Goal: Task Accomplishment & Management: Use online tool/utility

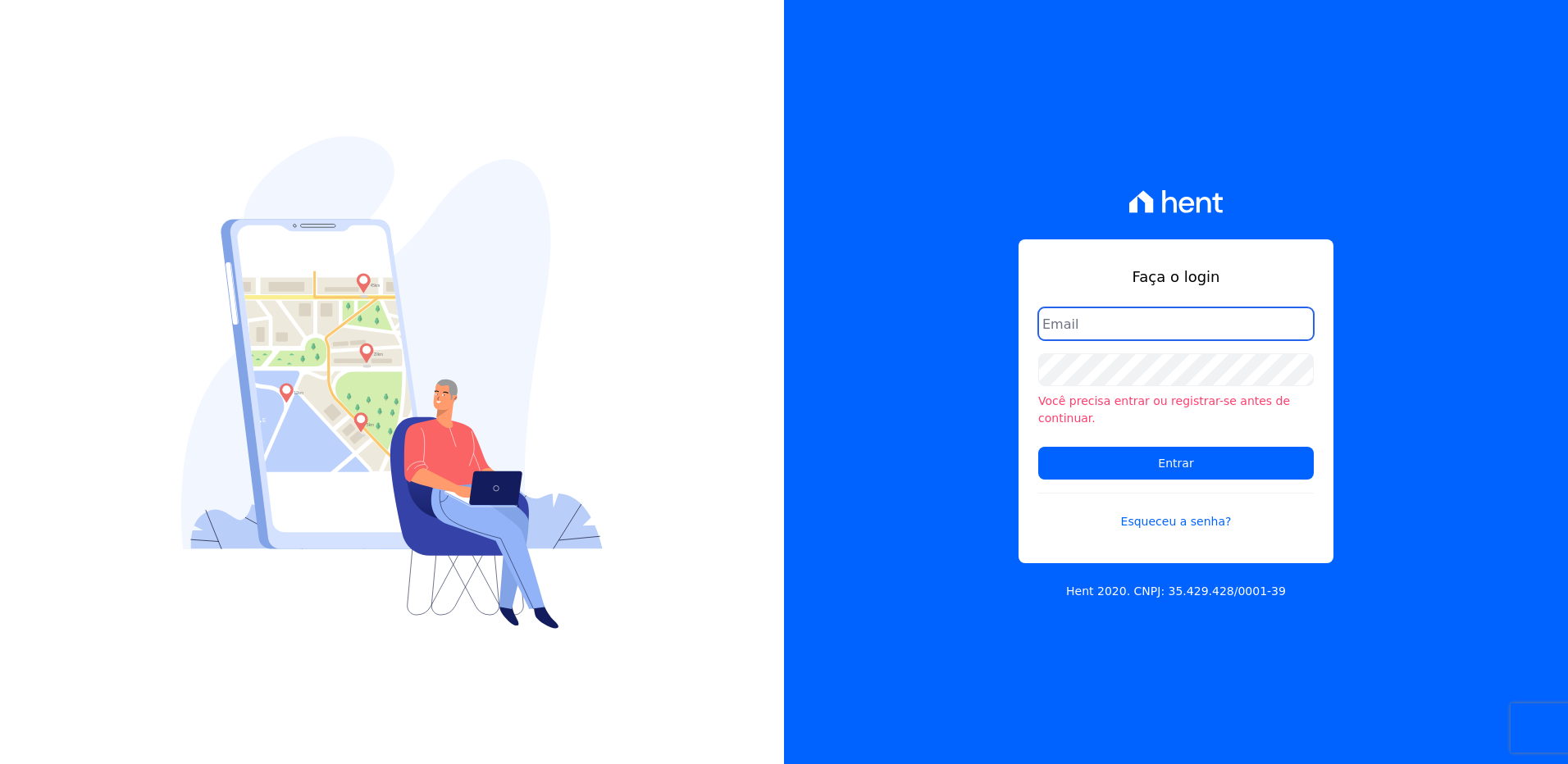
click at [1077, 327] on input "email" at bounding box center [1176, 324] width 276 height 33
type input "monica.kurose@e-arke.com"
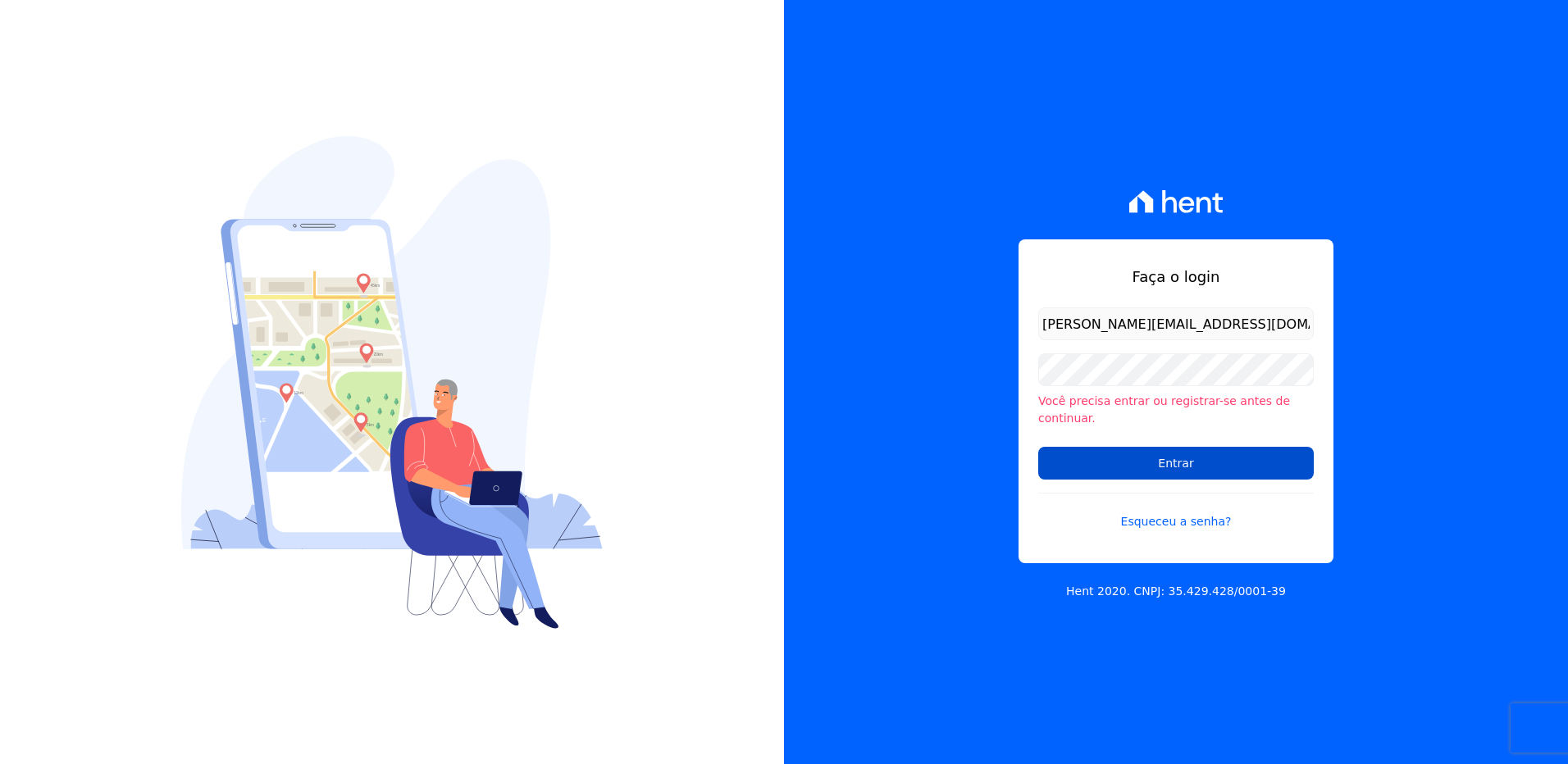
click at [1105, 465] on input "Entrar" at bounding box center [1176, 463] width 276 height 33
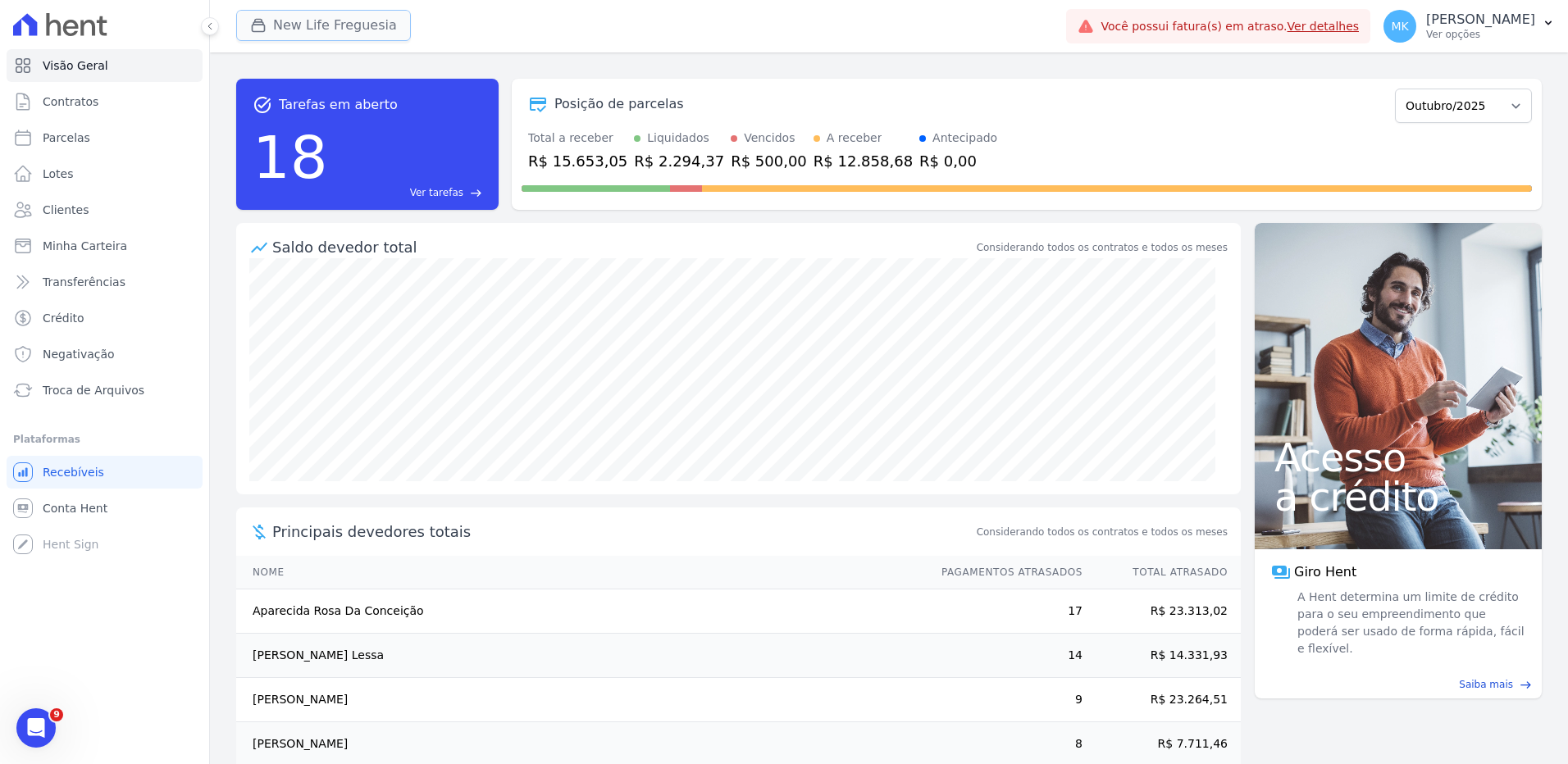
click at [326, 31] on button "New Life Freguesia" at bounding box center [324, 25] width 174 height 32
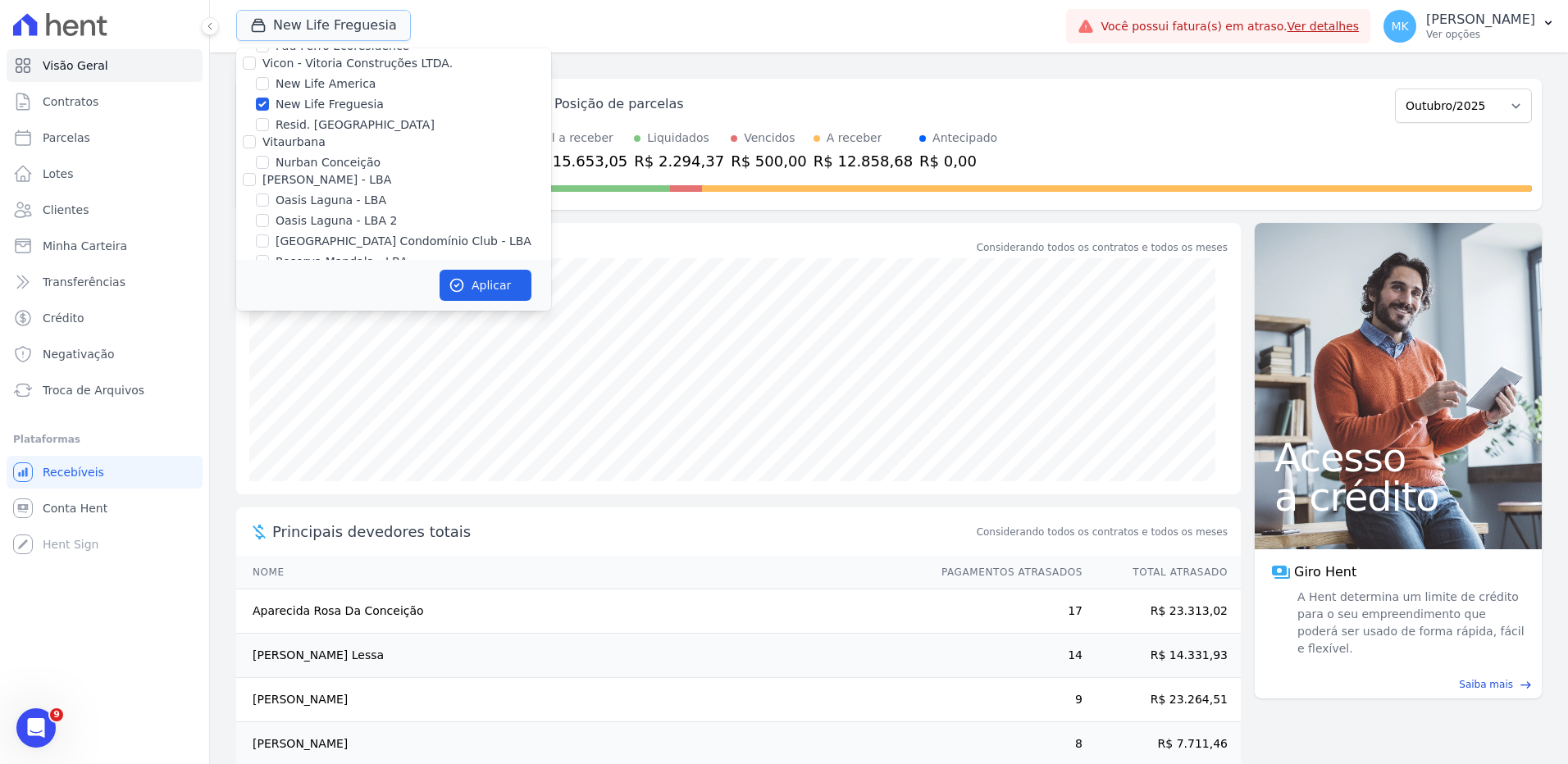
scroll to position [6425, 0]
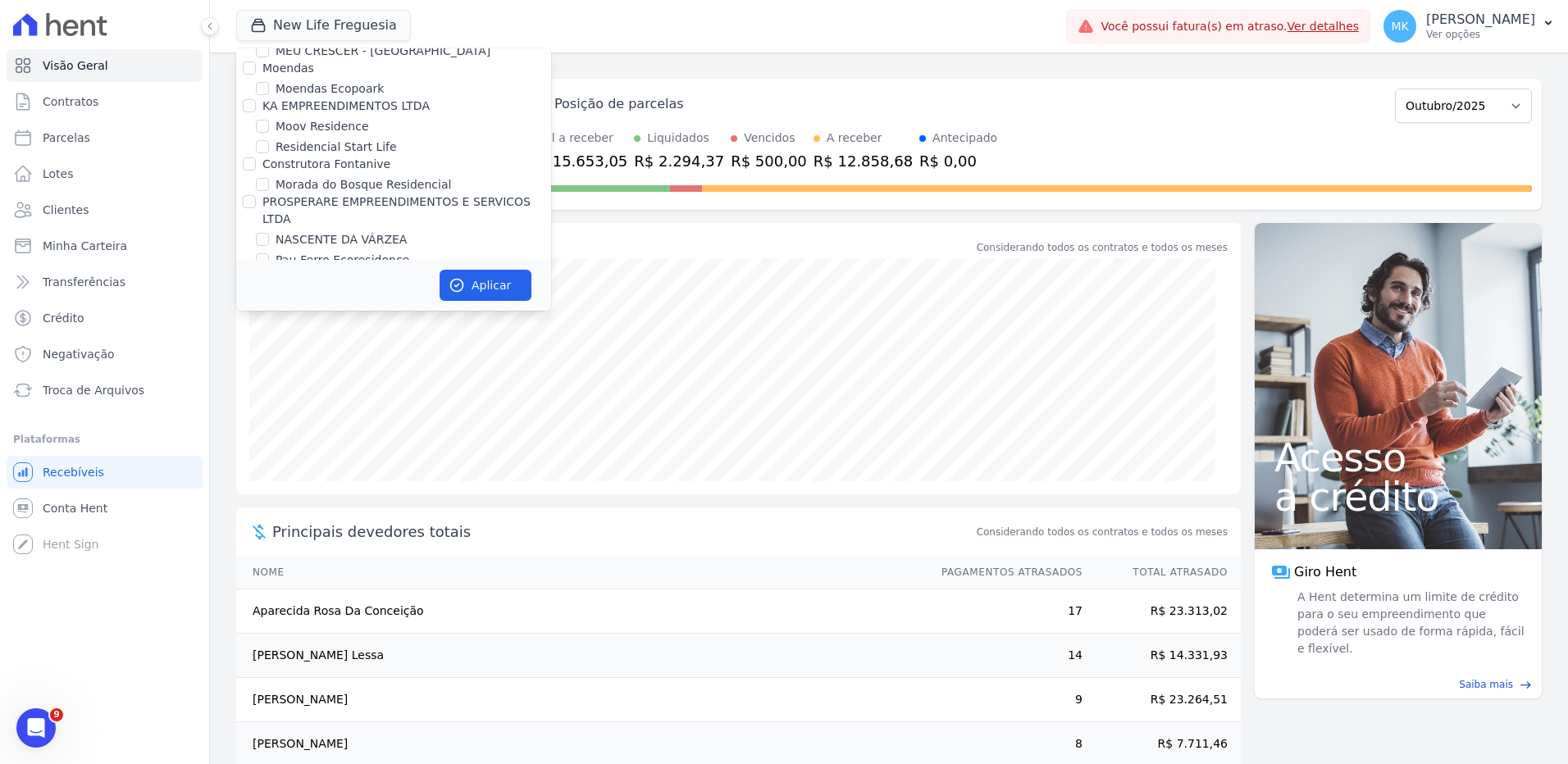
click at [266, 311] on input "New Life Freguesia" at bounding box center [262, 318] width 13 height 13
checkbox input "false"
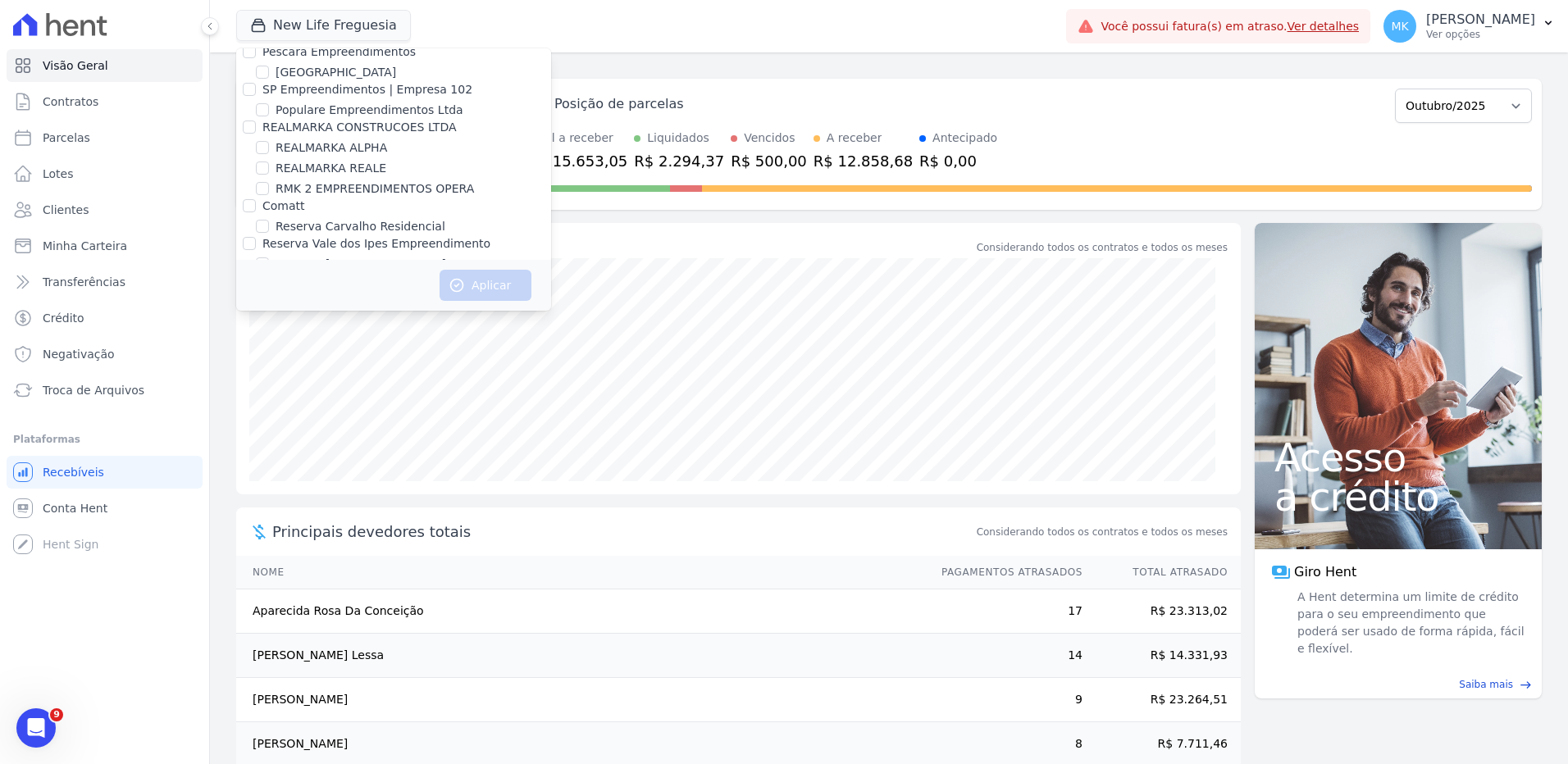
scroll to position [7378, 0]
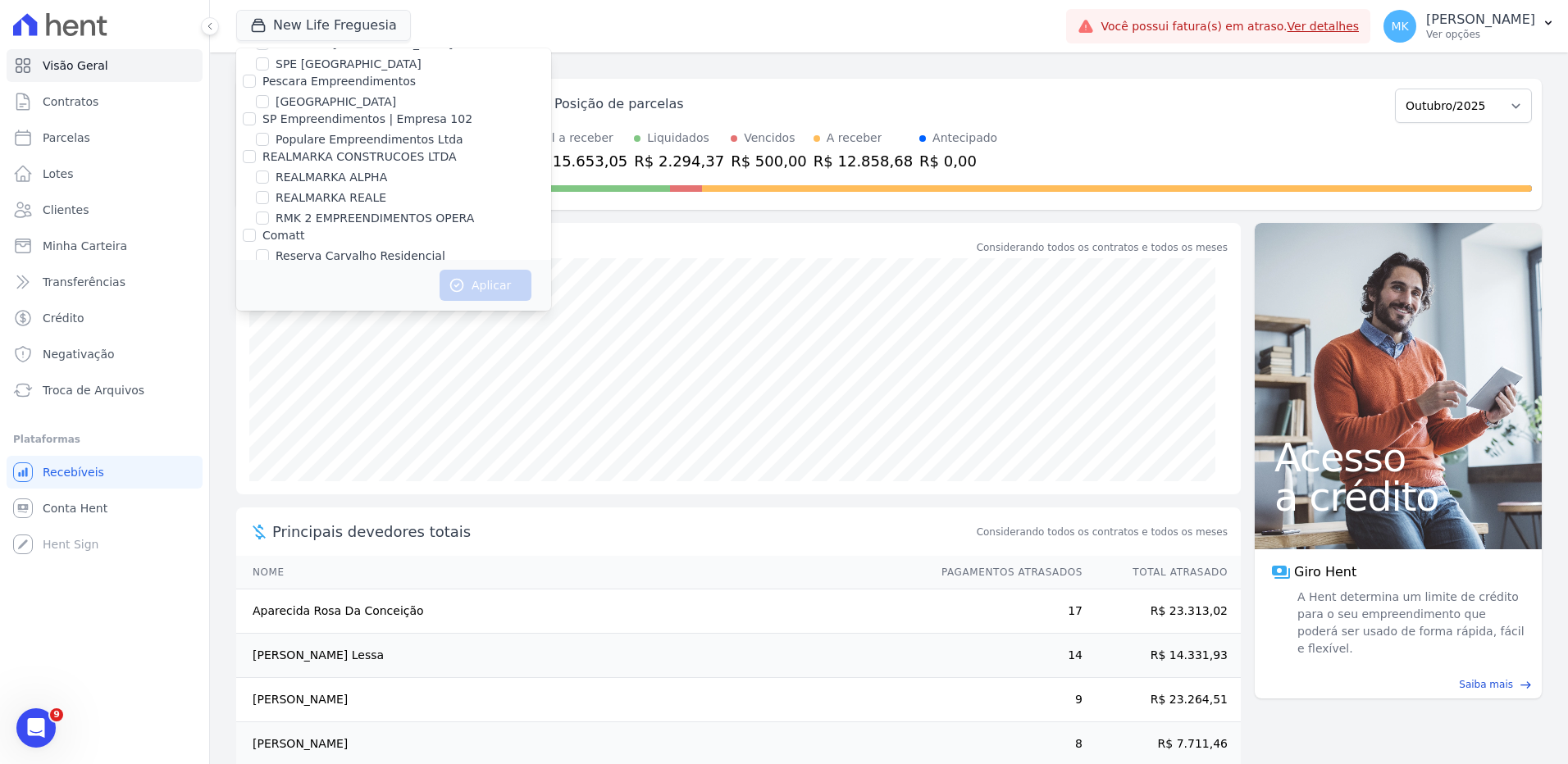
click at [250, 266] on input "Reserva Vale dos Ipes Empreendimento" at bounding box center [250, 273] width 13 height 13
checkbox input "true"
click at [488, 284] on button "Aplicar" at bounding box center [485, 285] width 92 height 32
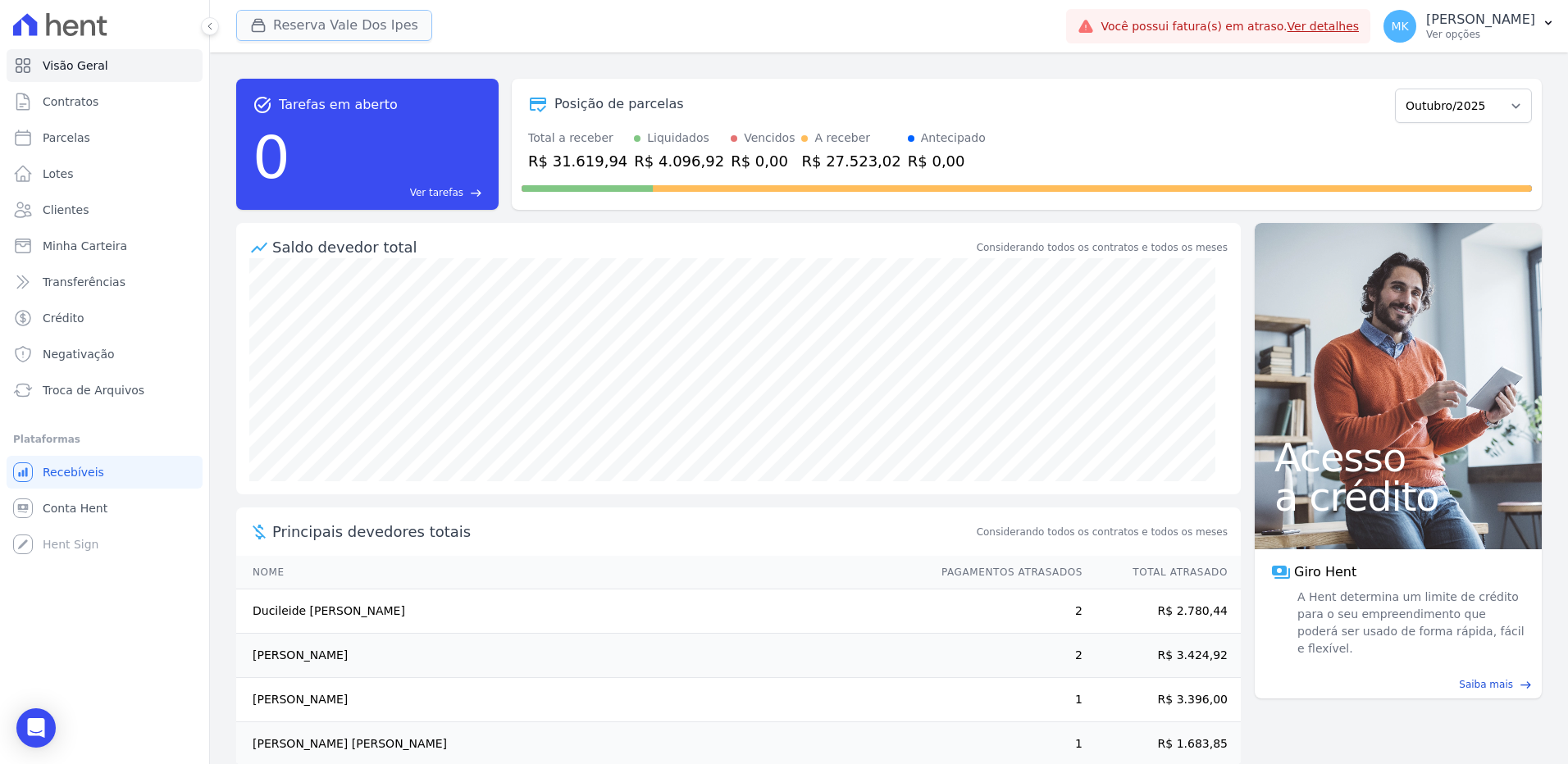
click at [364, 24] on button "Reserva Vale Dos Ipes" at bounding box center [334, 25] width 196 height 32
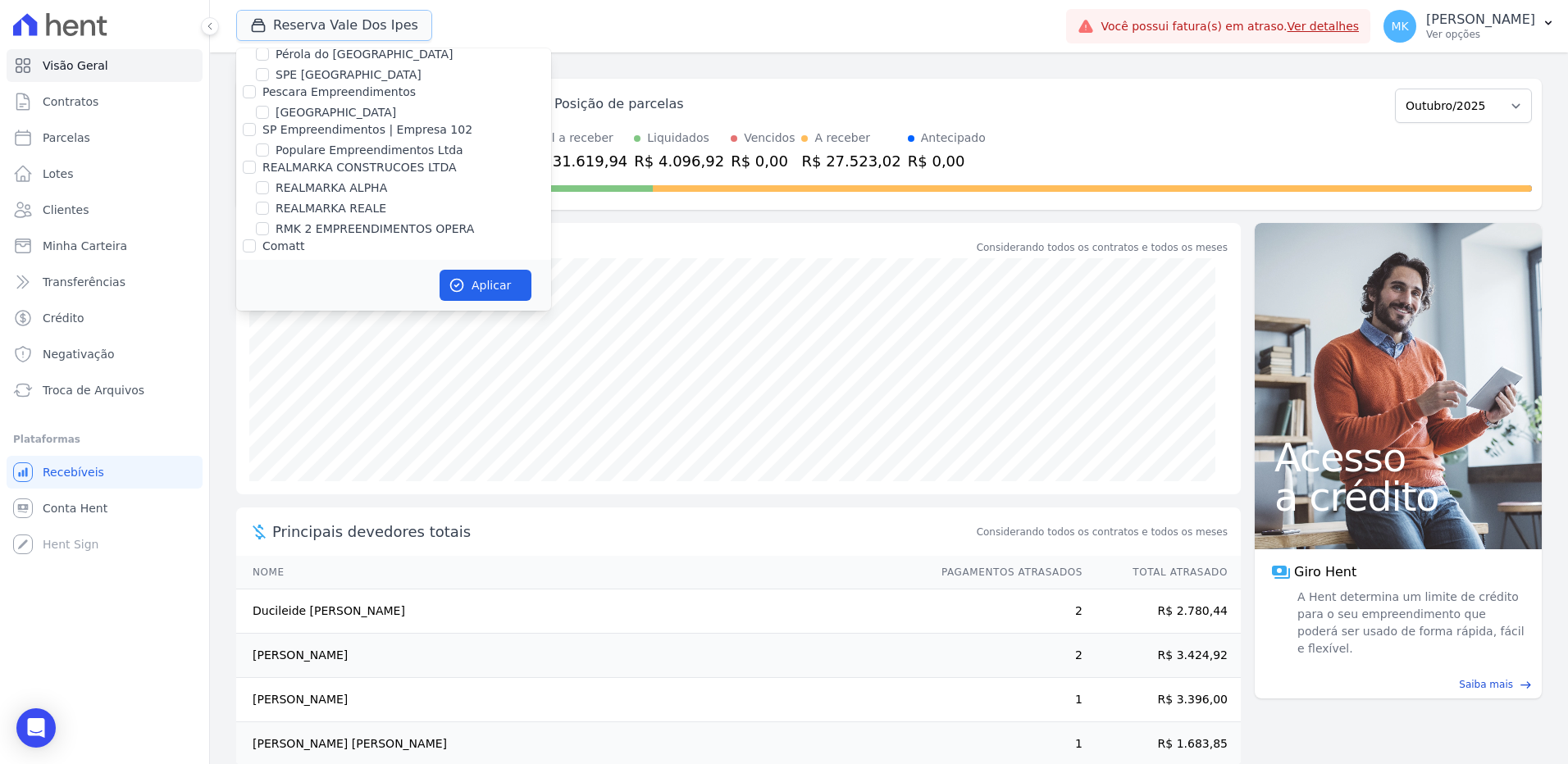
scroll to position [7323, 0]
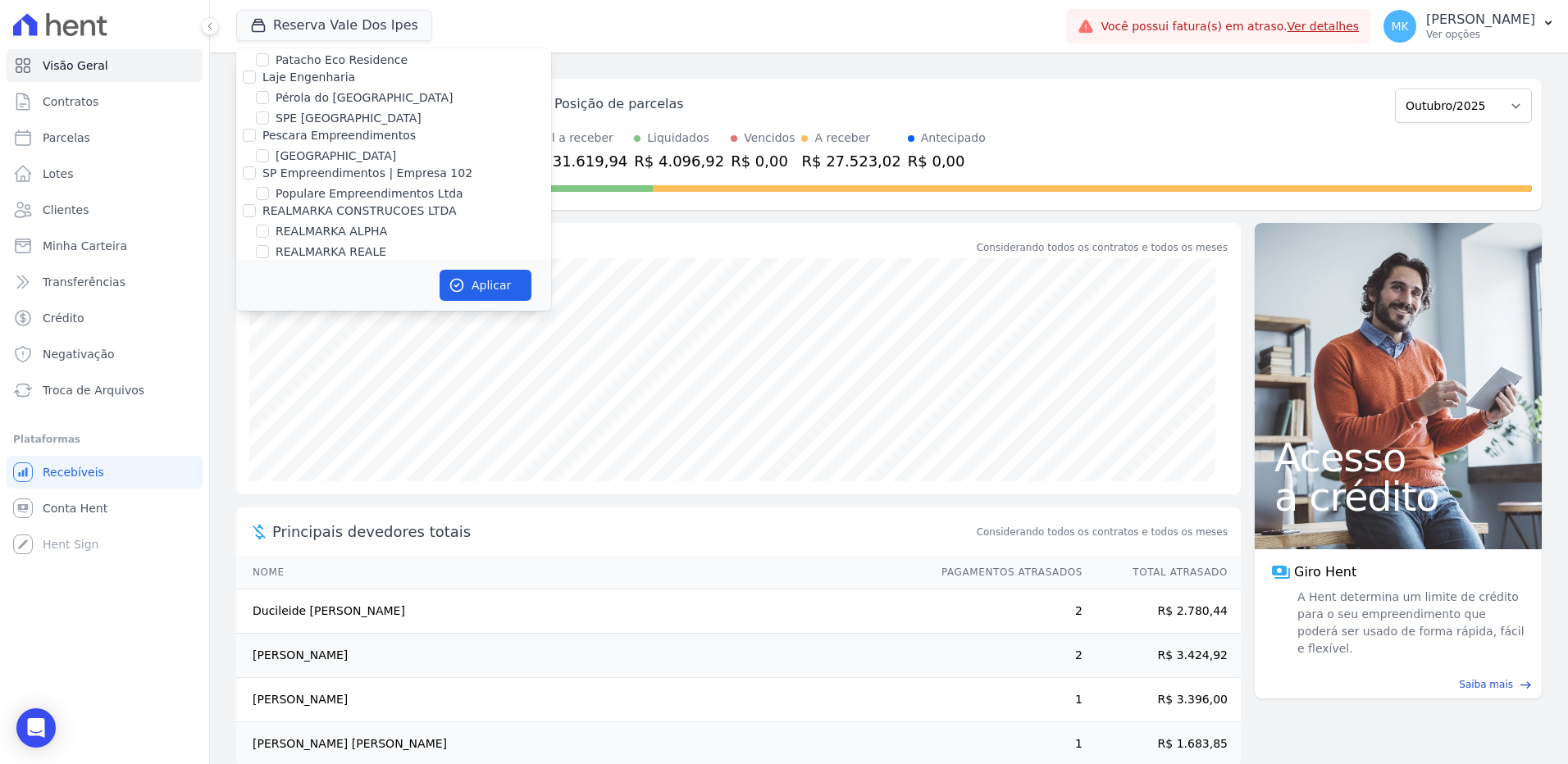
click at [248, 321] on input "Reserva Vale dos Ipes Empreendimento" at bounding box center [250, 327] width 13 height 13
checkbox input "false"
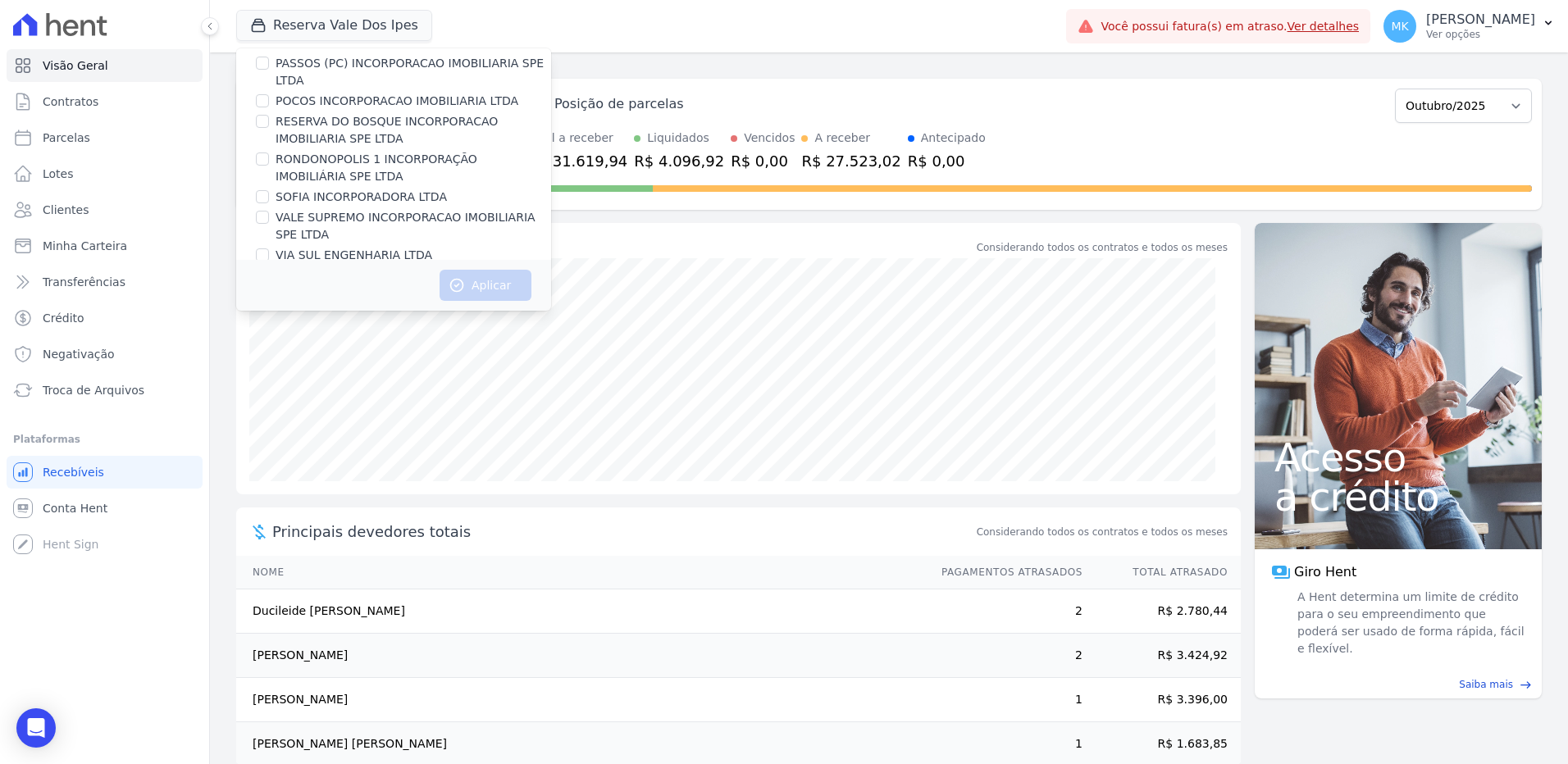
scroll to position [1328, 0]
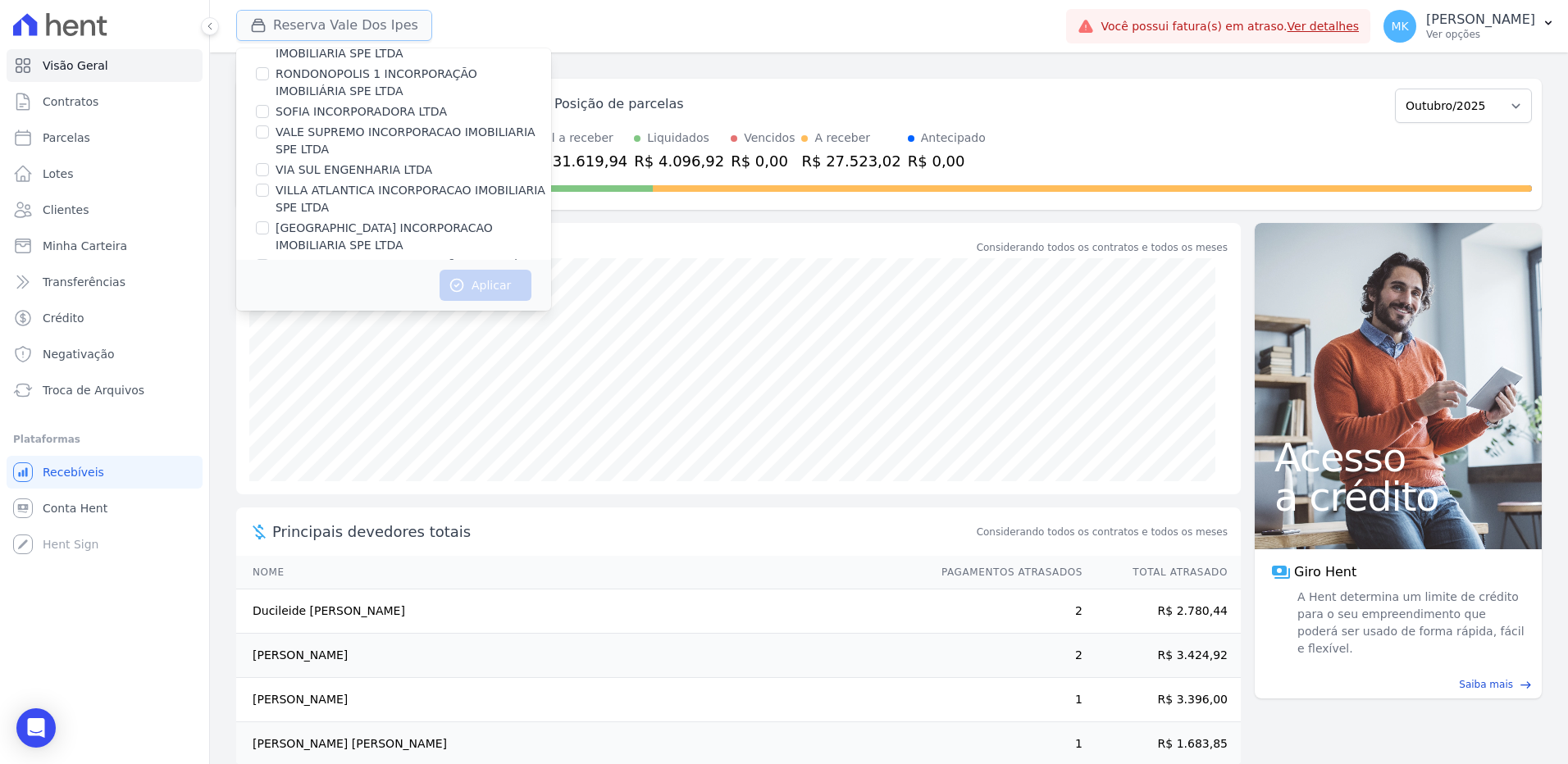
click at [364, 31] on button "Reserva Vale Dos Ipes" at bounding box center [334, 25] width 196 height 32
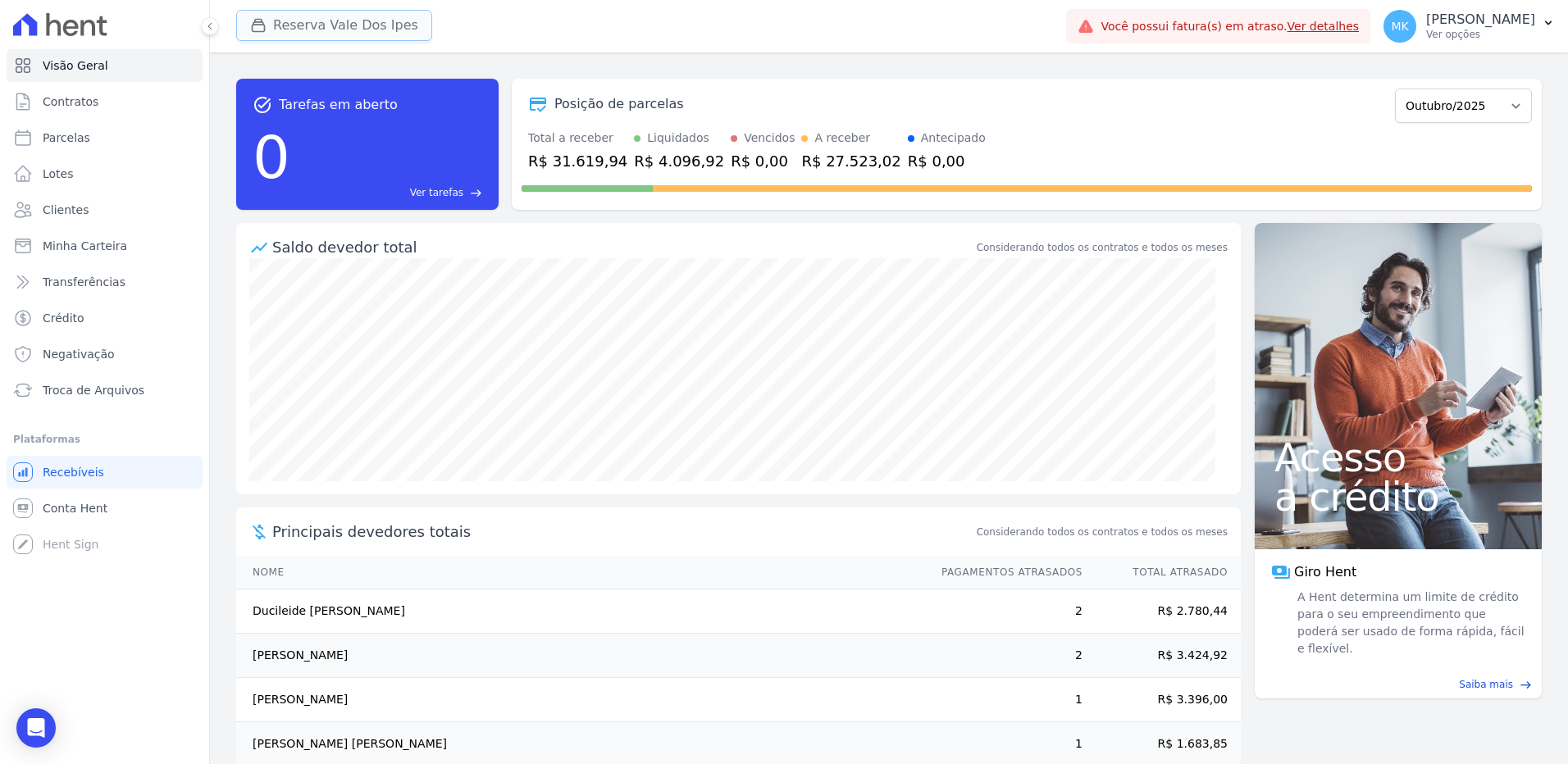
click at [364, 31] on button "Reserva Vale Dos Ipes" at bounding box center [334, 25] width 196 height 32
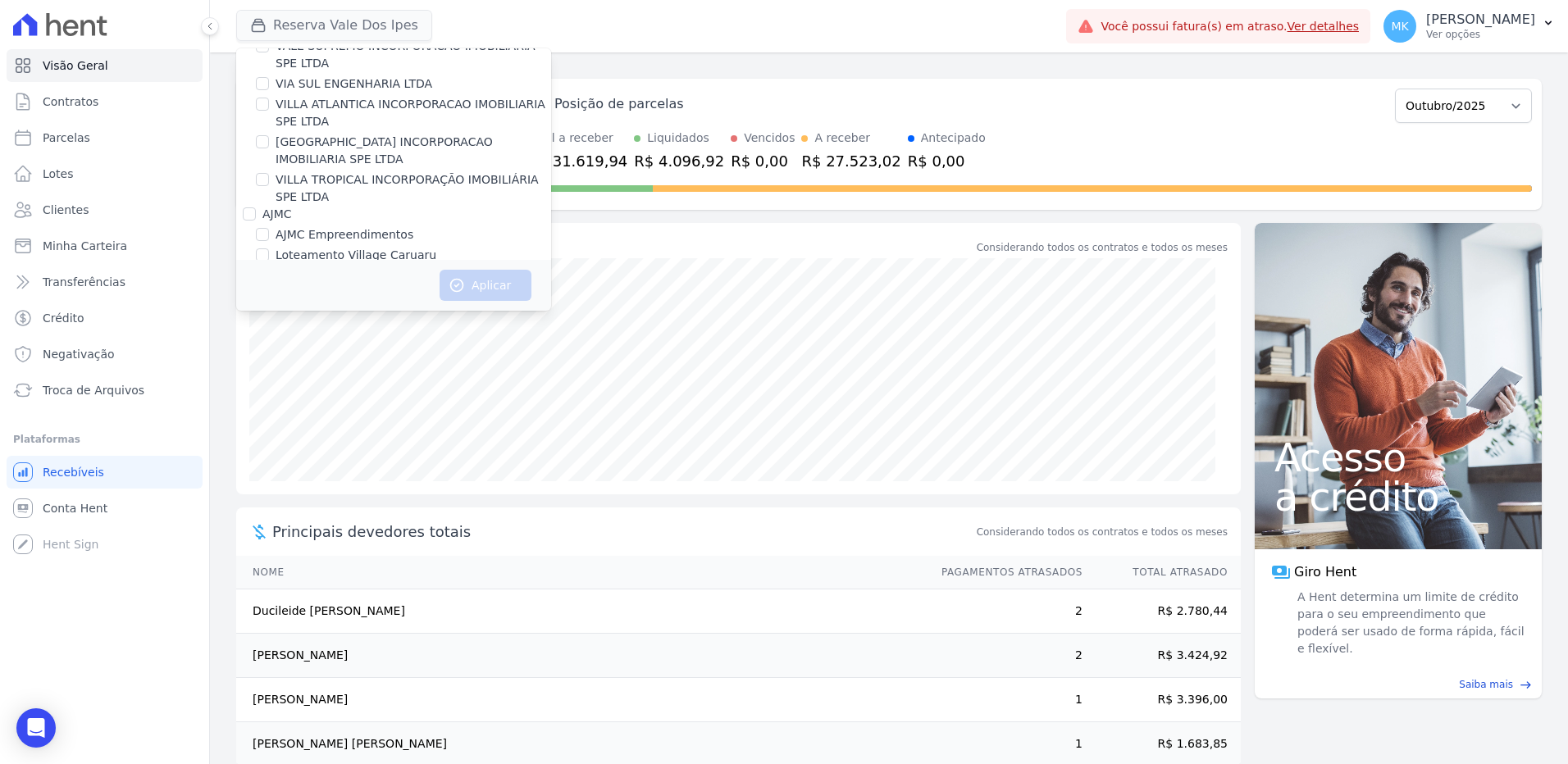
scroll to position [4596, 0]
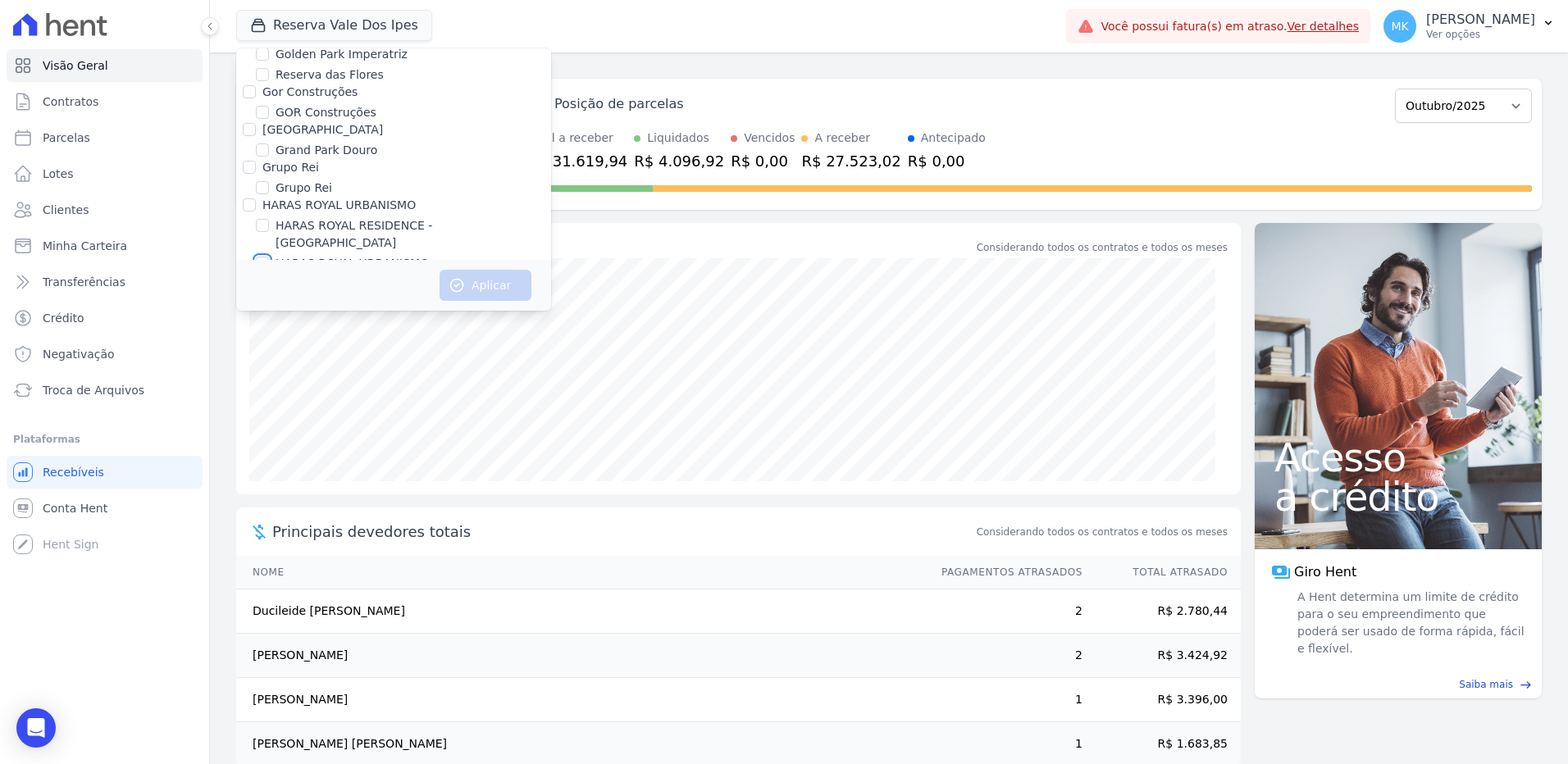
click at [261, 257] on input "HARAS ROYAL URBANISMO" at bounding box center [262, 263] width 13 height 13
checkbox input "true"
click at [494, 285] on button "Aplicar" at bounding box center [485, 285] width 92 height 32
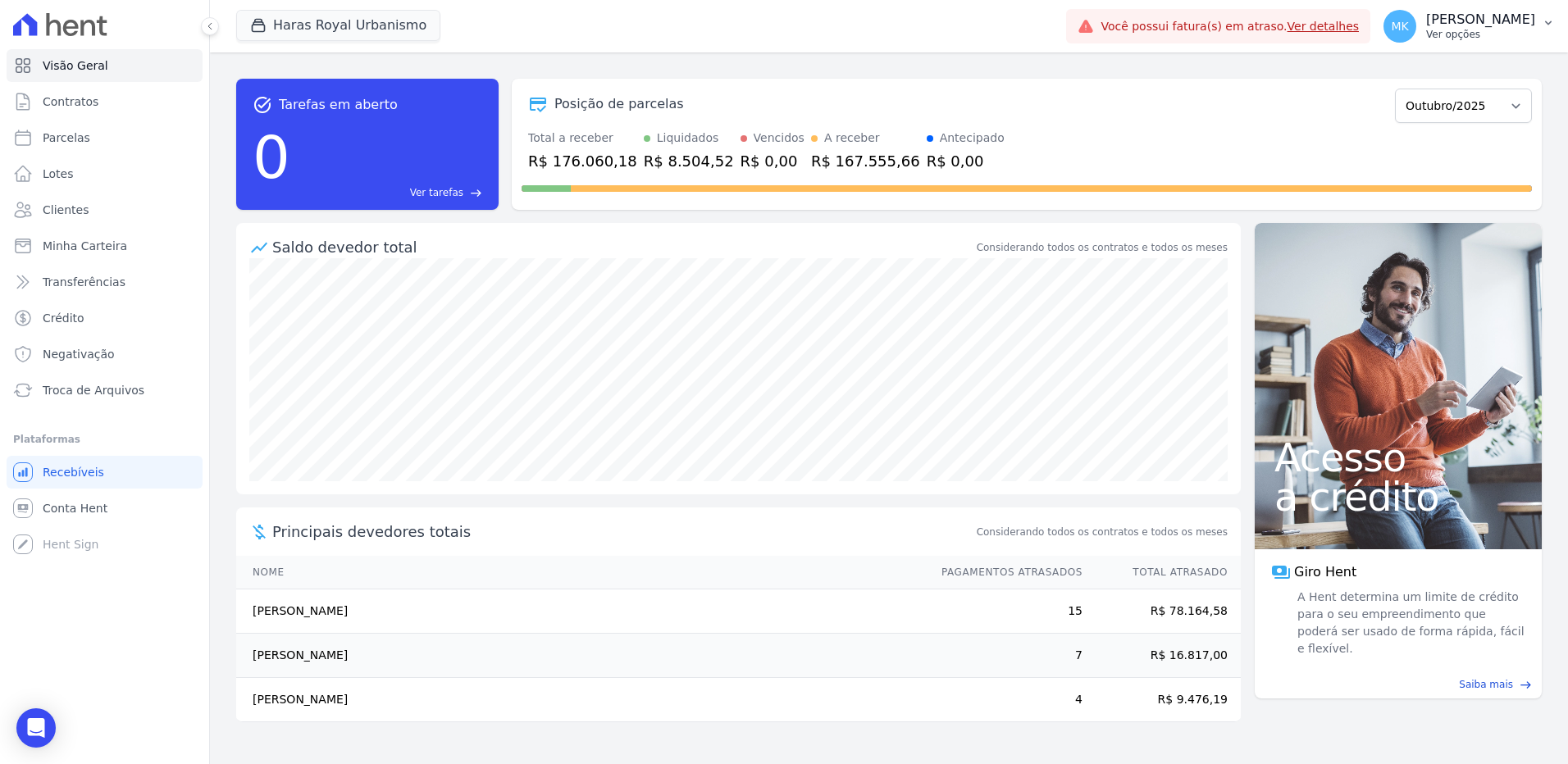
click at [1517, 15] on p "[PERSON_NAME]" at bounding box center [1480, 19] width 109 height 16
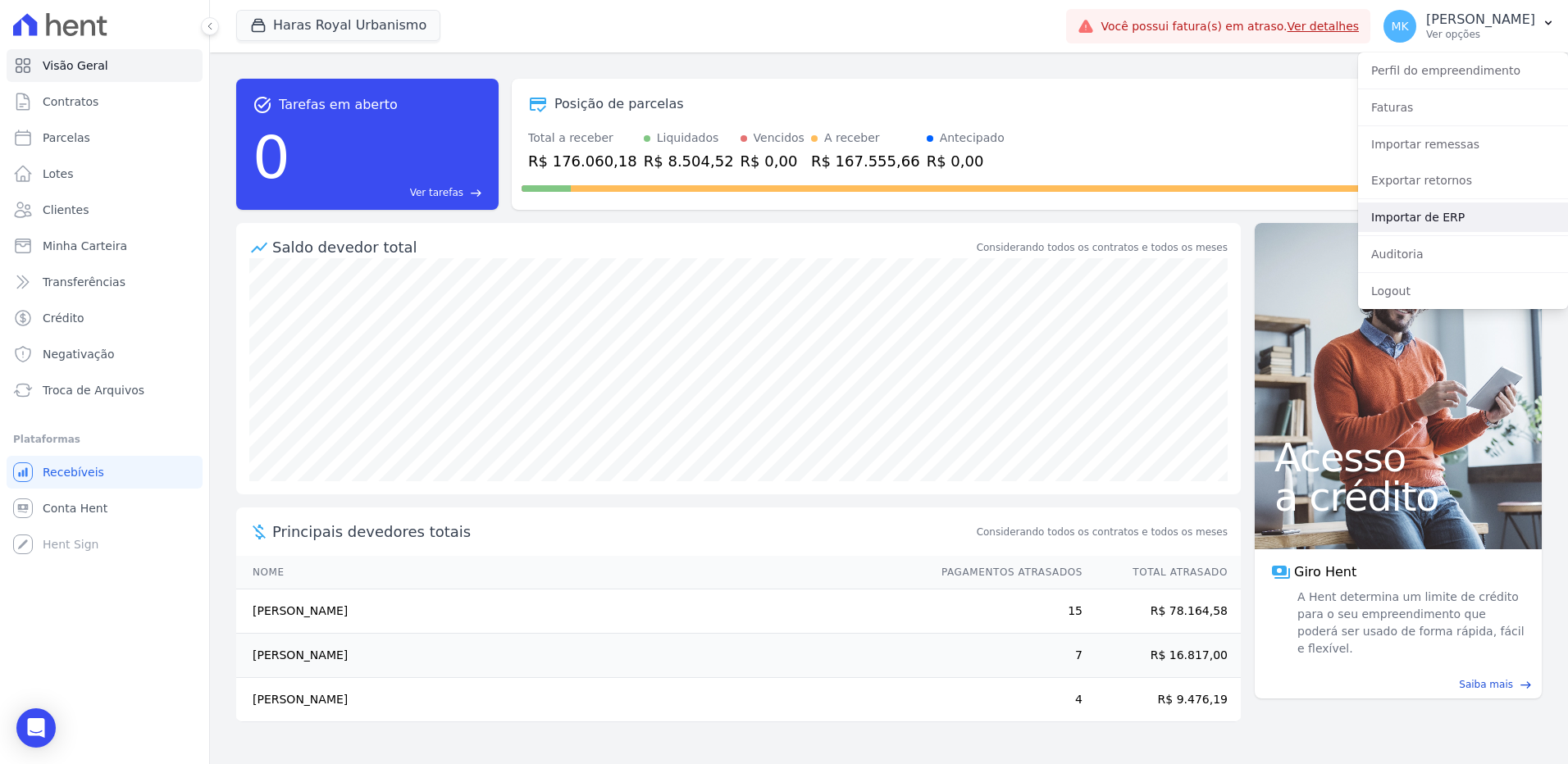
click at [1435, 210] on link "Importar de ERP" at bounding box center [1462, 217] width 210 height 30
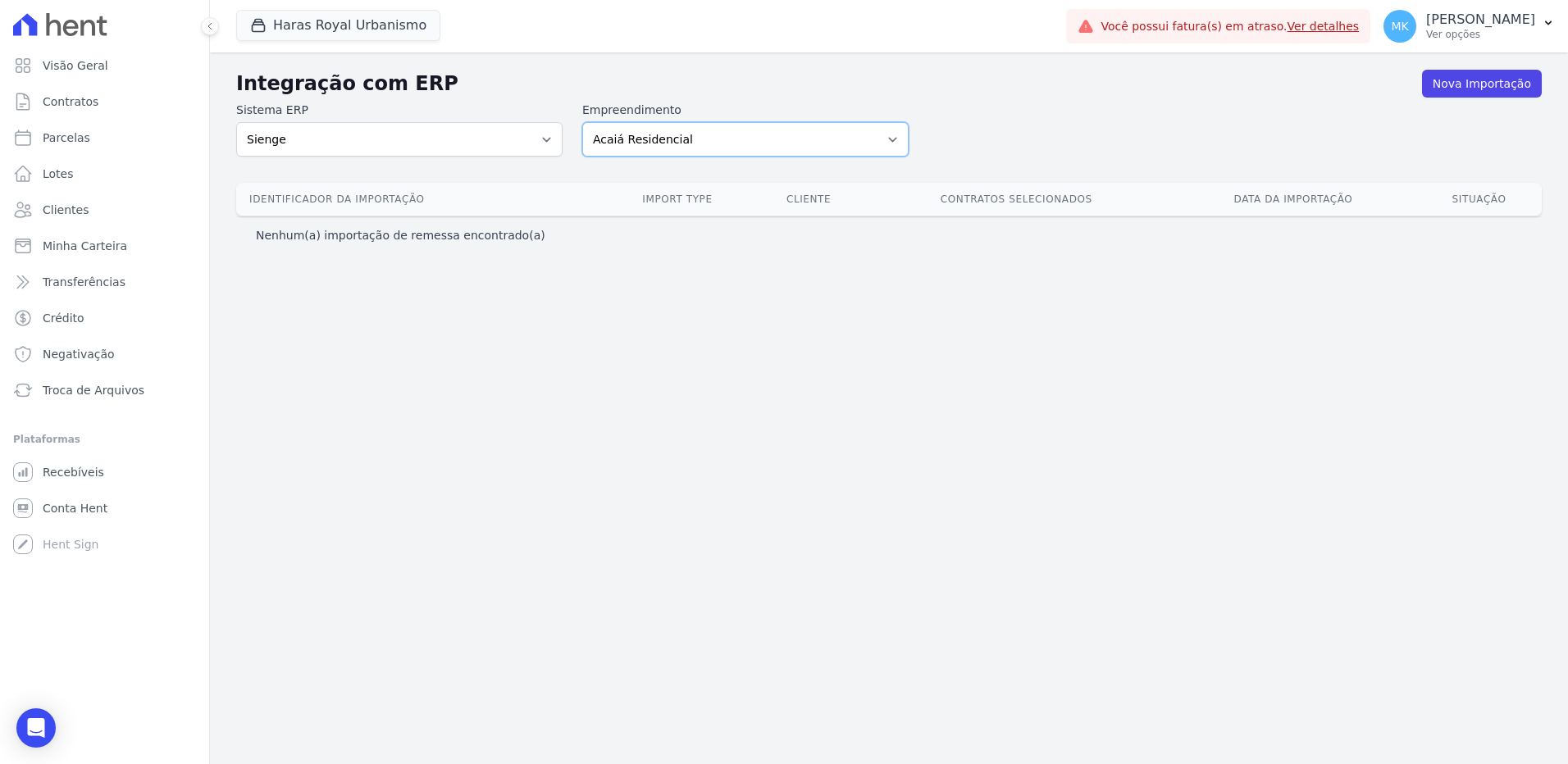
click at [675, 141] on select "Acaiá Residencial Administrativo Agile Pavican São Lourenço SPE LTDA AGUAS DE G…" at bounding box center [745, 140] width 326 height 34
select select "a560e636-fc48-440d-a7c4-462896926369"
click at [582, 123] on select "Acaiá Residencial Administrativo Agile Pavican São Lourenço SPE LTDA AGUAS DE G…" at bounding box center [745, 140] width 326 height 34
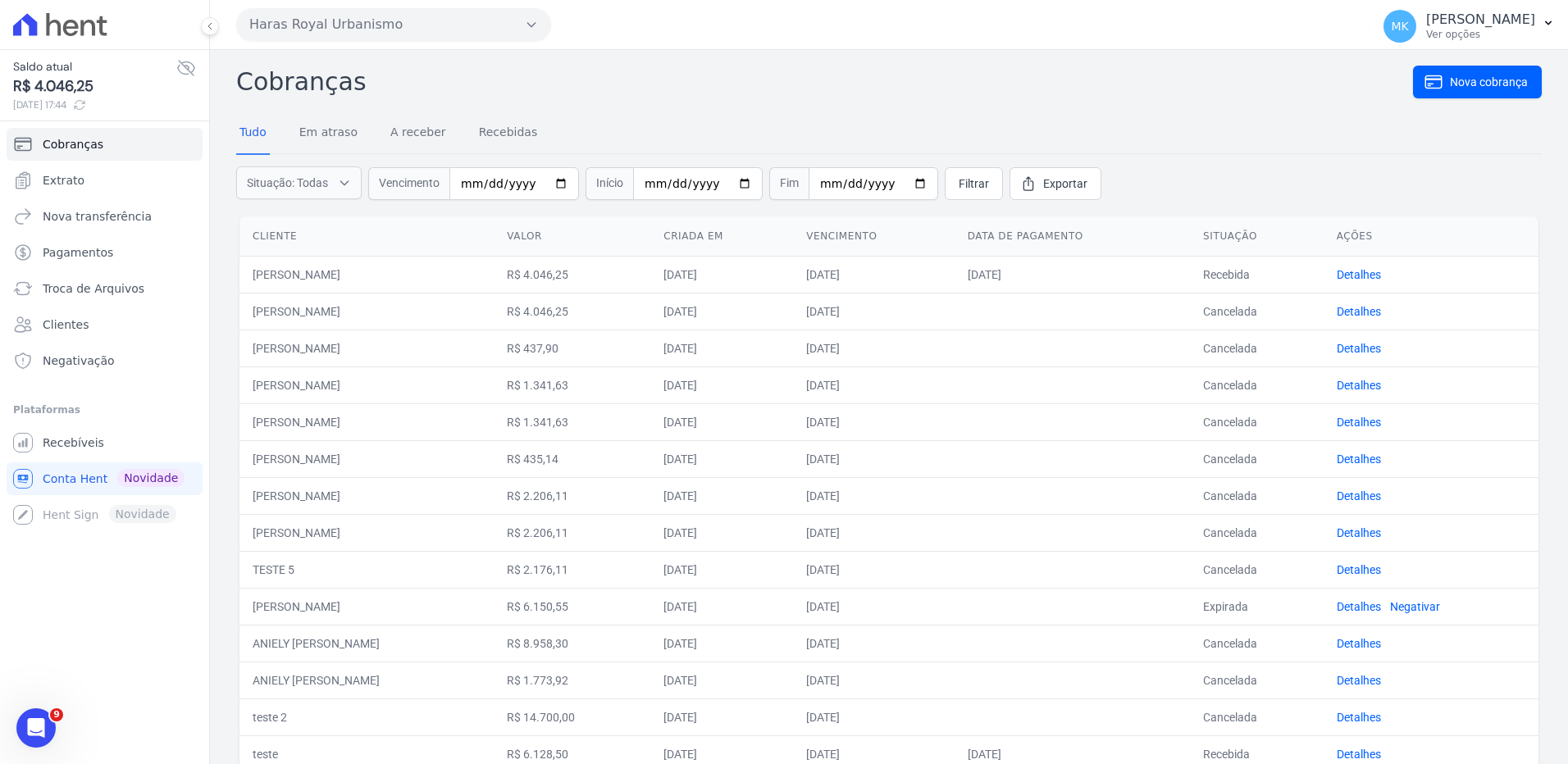
click at [351, 22] on button "Haras Royal Urbanismo" at bounding box center [393, 25] width 315 height 33
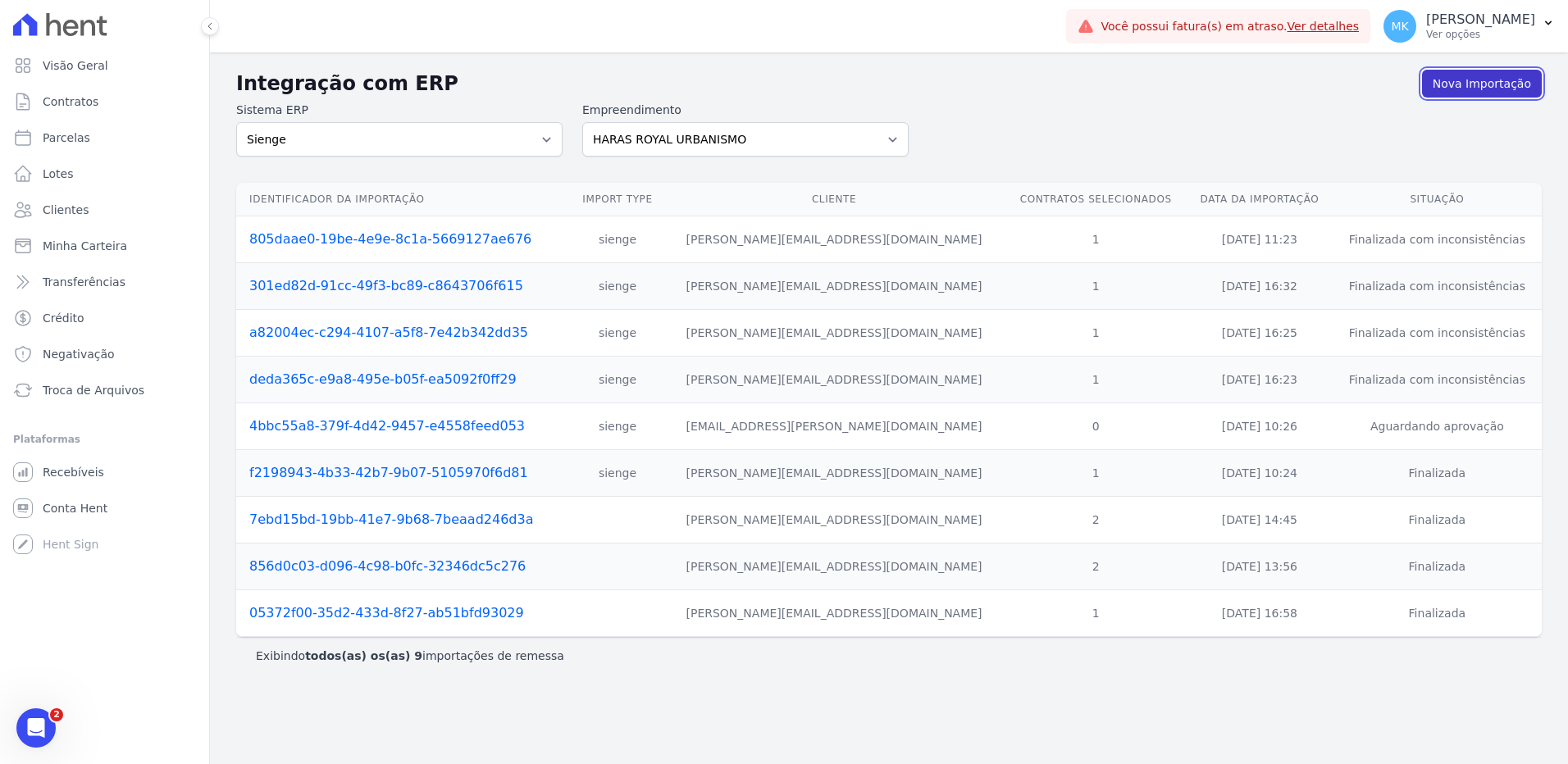
click at [1454, 83] on link "Nova Importação" at bounding box center [1481, 83] width 120 height 28
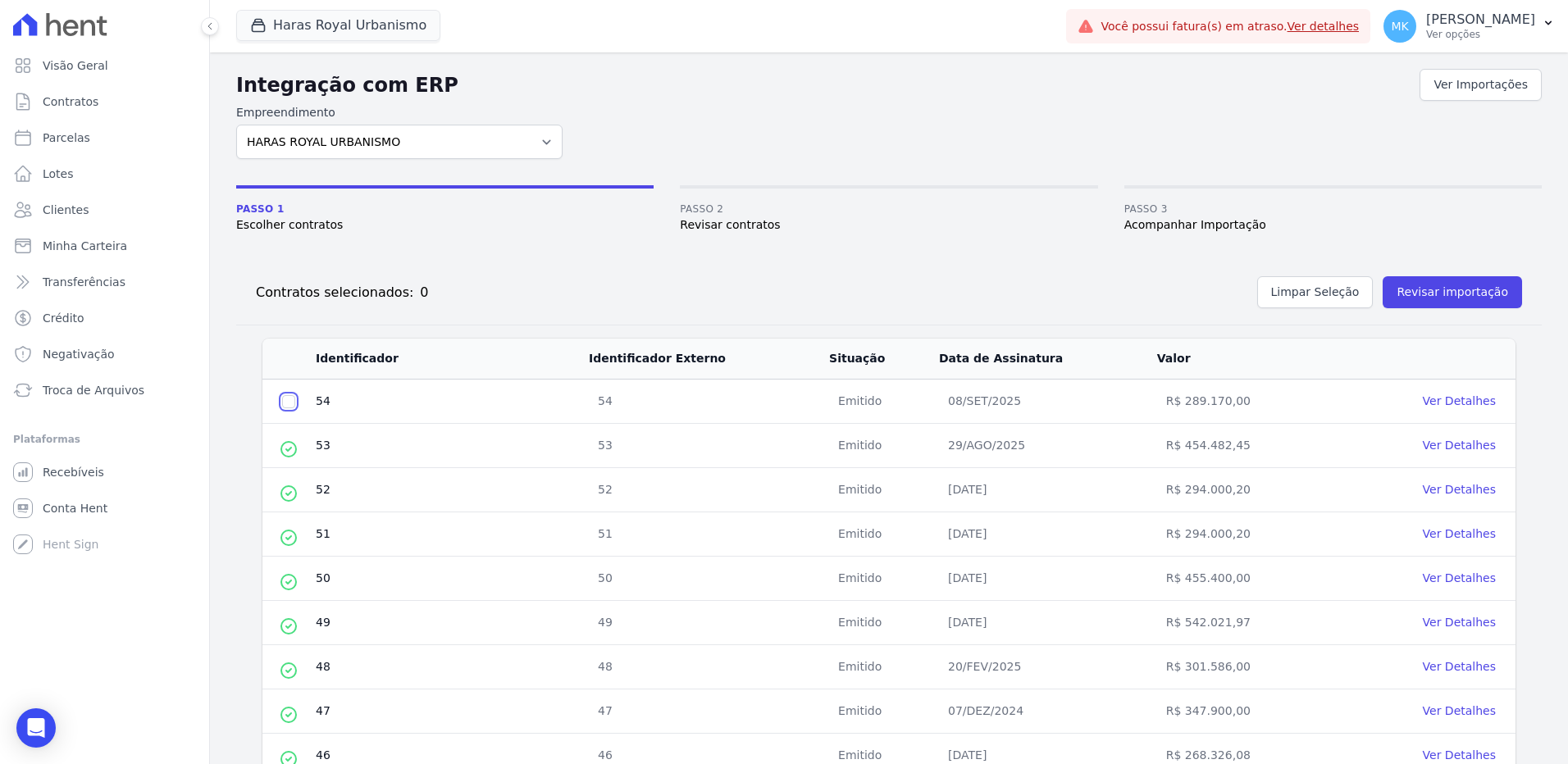
click at [288, 404] on input "checkbox" at bounding box center [289, 402] width 13 height 13
checkbox input "true"
click at [1443, 399] on link "Ver Detalhes" at bounding box center [1459, 401] width 73 height 13
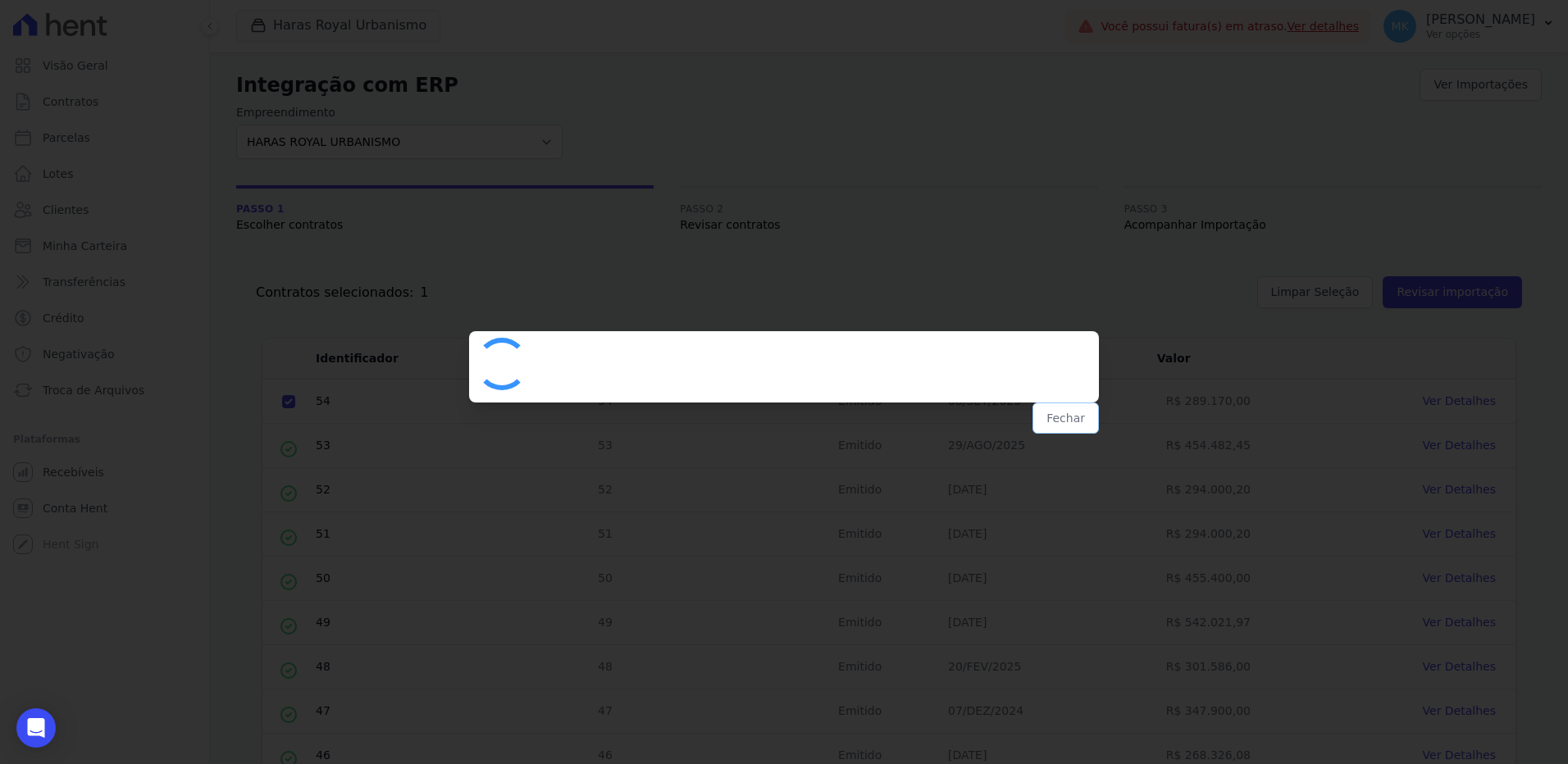
click at [1073, 417] on button "Fechar" at bounding box center [1064, 418] width 66 height 32
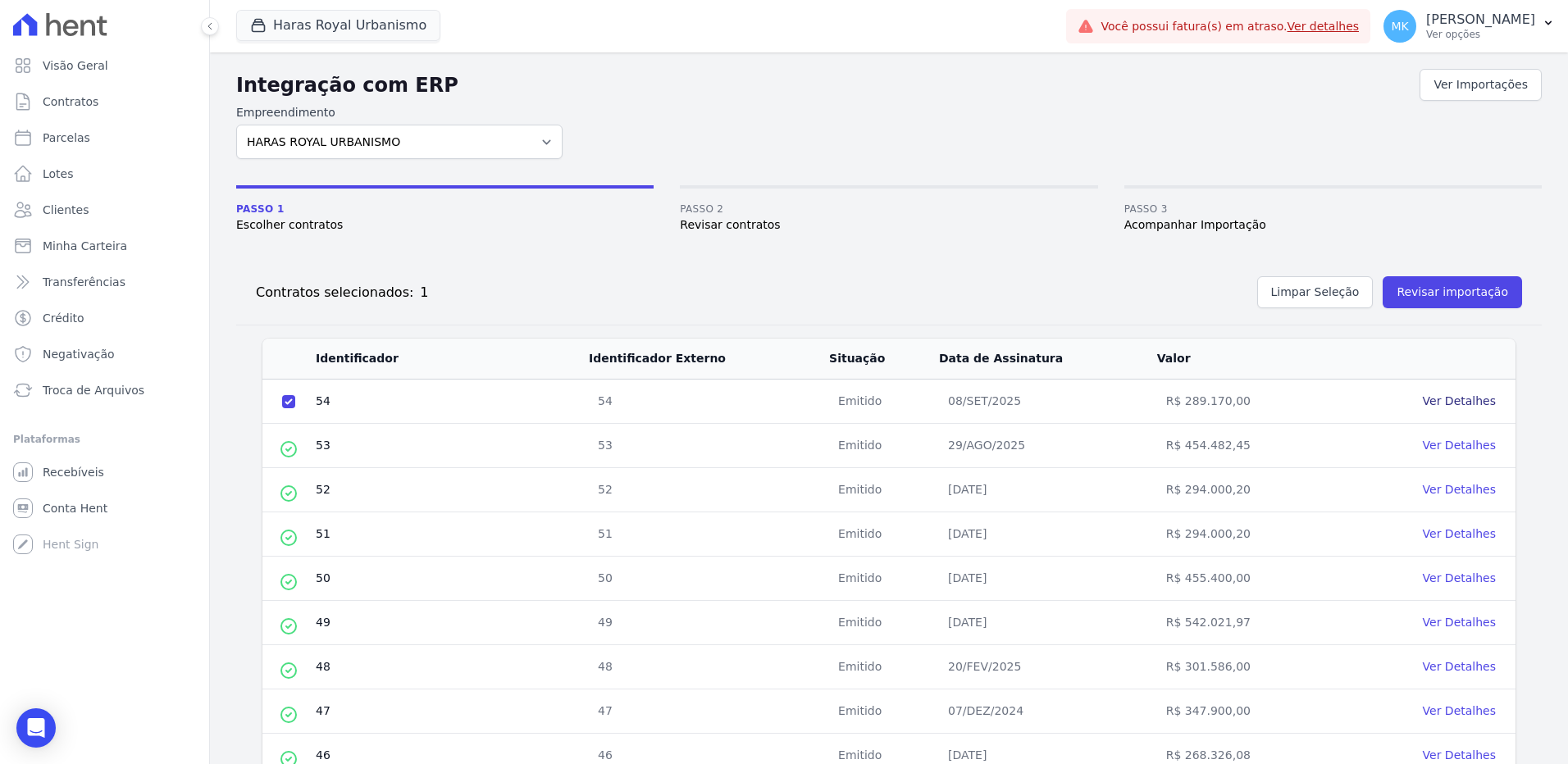
click at [1463, 404] on link "Ver Detalhes" at bounding box center [1459, 401] width 73 height 13
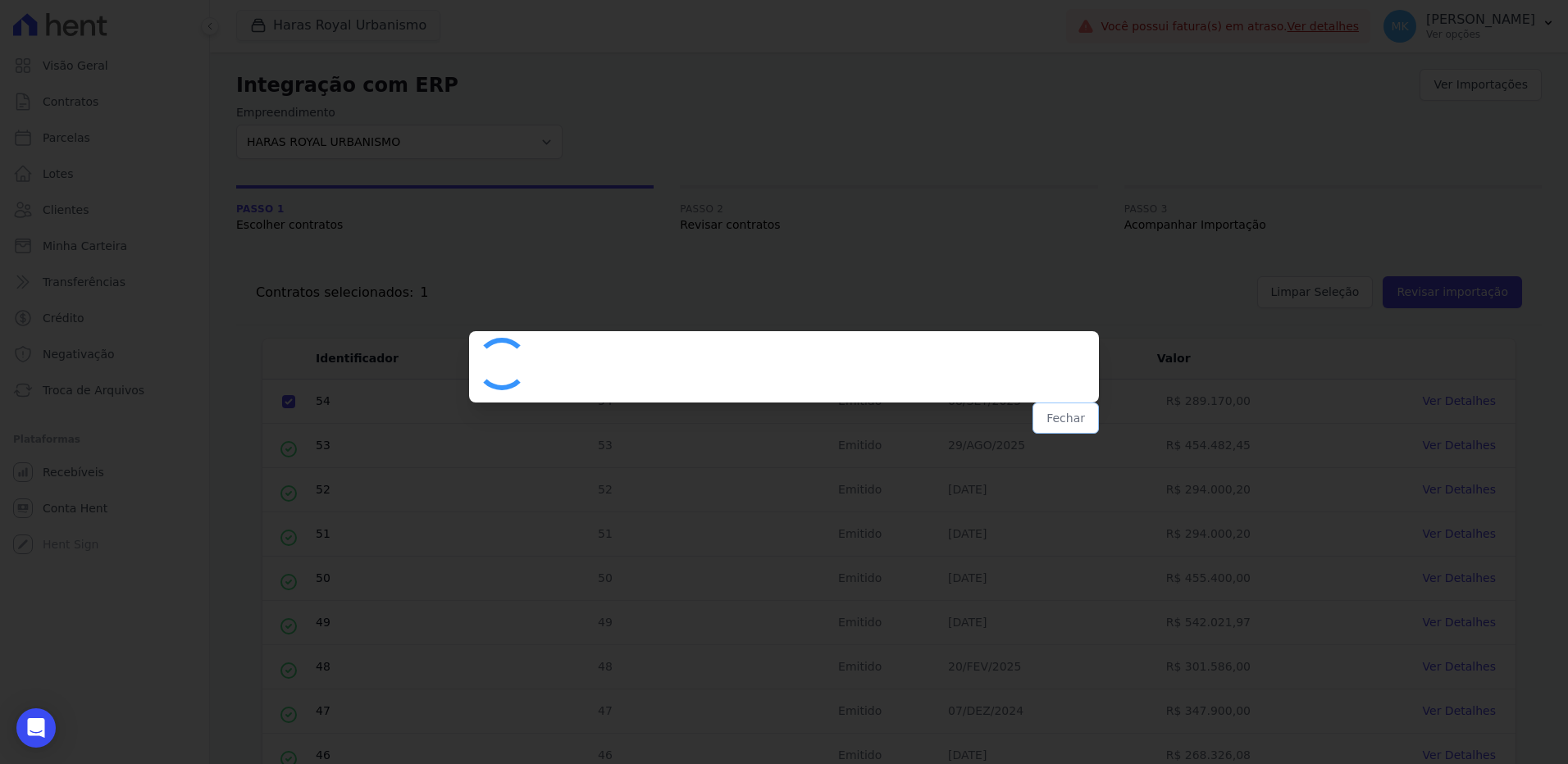
click at [1061, 422] on button "Fechar" at bounding box center [1064, 418] width 66 height 32
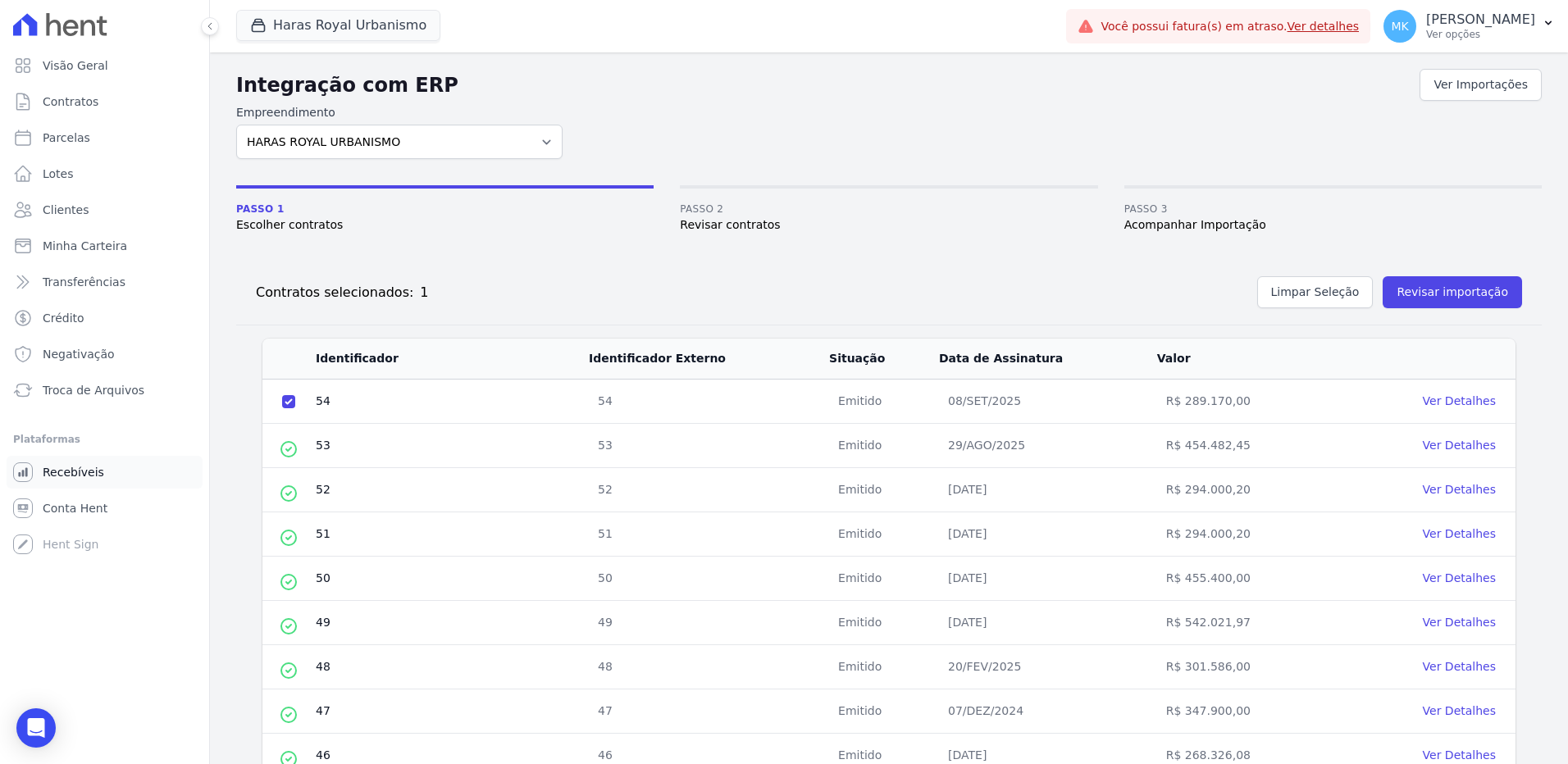
click at [101, 476] on link "Recebíveis" at bounding box center [104, 472] width 196 height 33
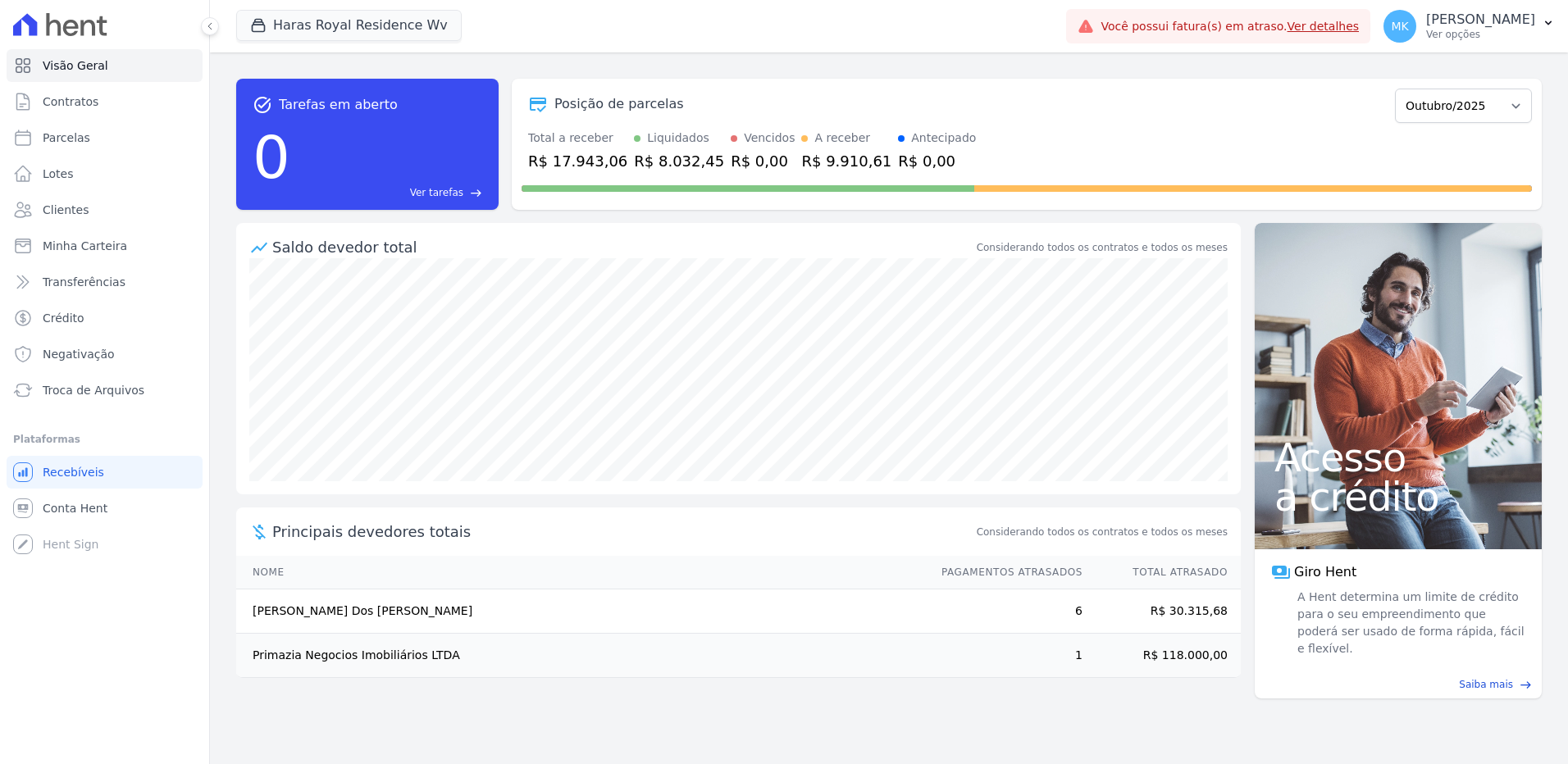
click at [66, 463] on link "Recebíveis" at bounding box center [104, 472] width 196 height 33
click at [365, 30] on button "Haras Royal Residence Wv" at bounding box center [349, 25] width 226 height 32
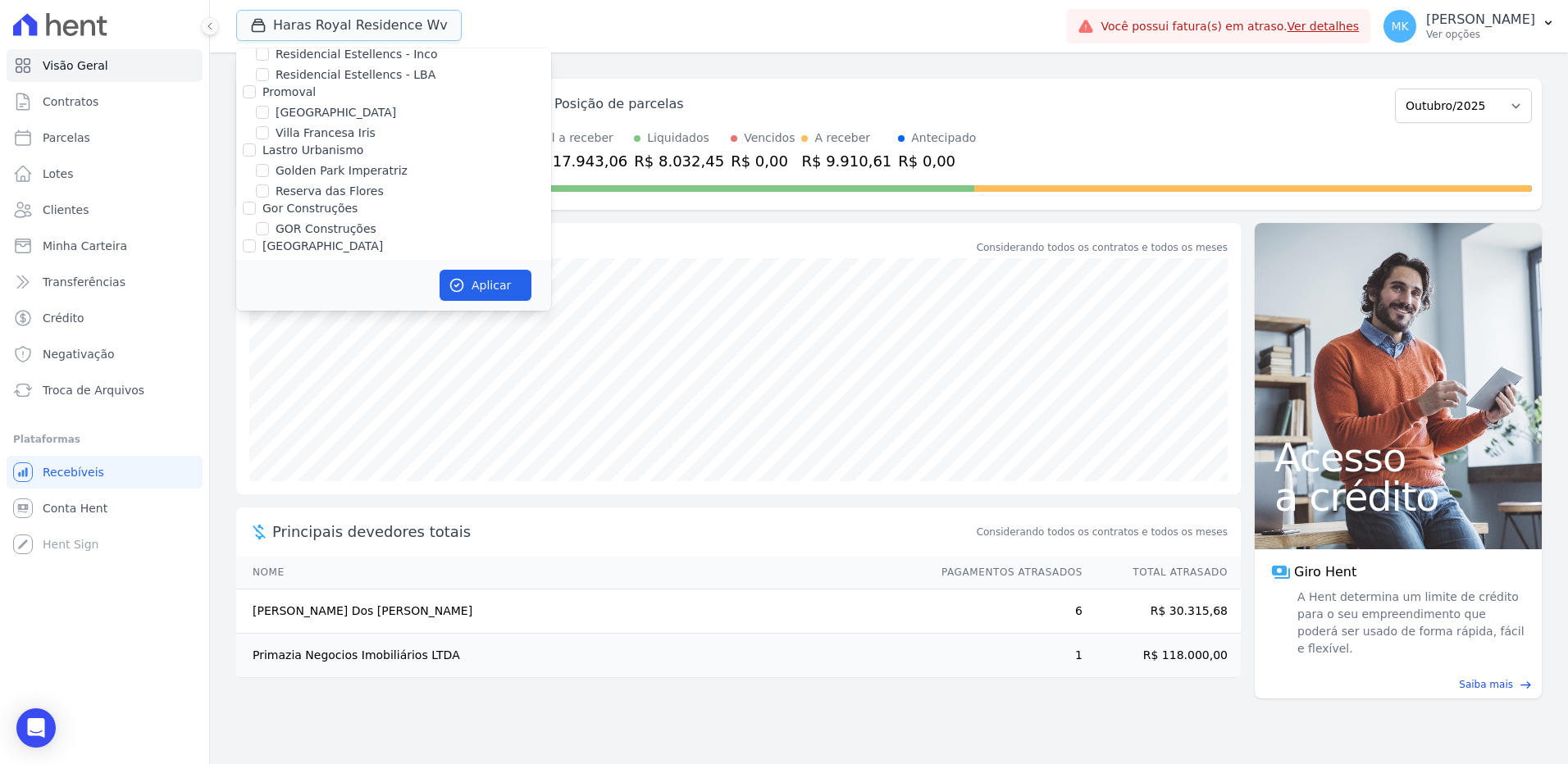
scroll to position [4583, 0]
click at [266, 249] on input "HARAS ROYAL RESIDENCE - [GEOGRAPHIC_DATA]" at bounding box center [262, 256] width 13 height 13
checkbox input "false"
click at [263, 287] on input "HARAS ROYAL URBANISMO" at bounding box center [262, 294] width 13 height 13
checkbox input "true"
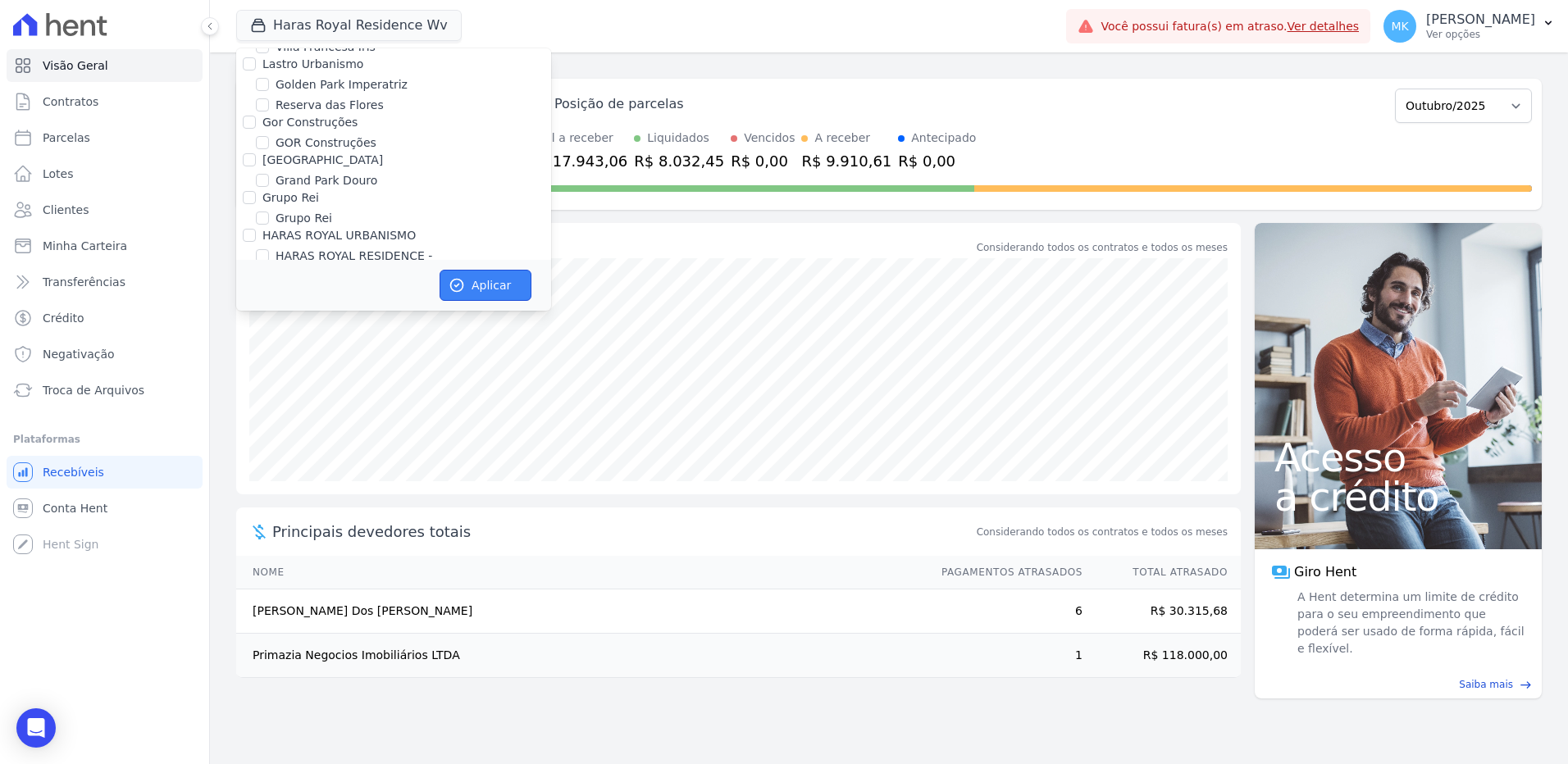
click at [466, 282] on button "Aplicar" at bounding box center [485, 285] width 92 height 32
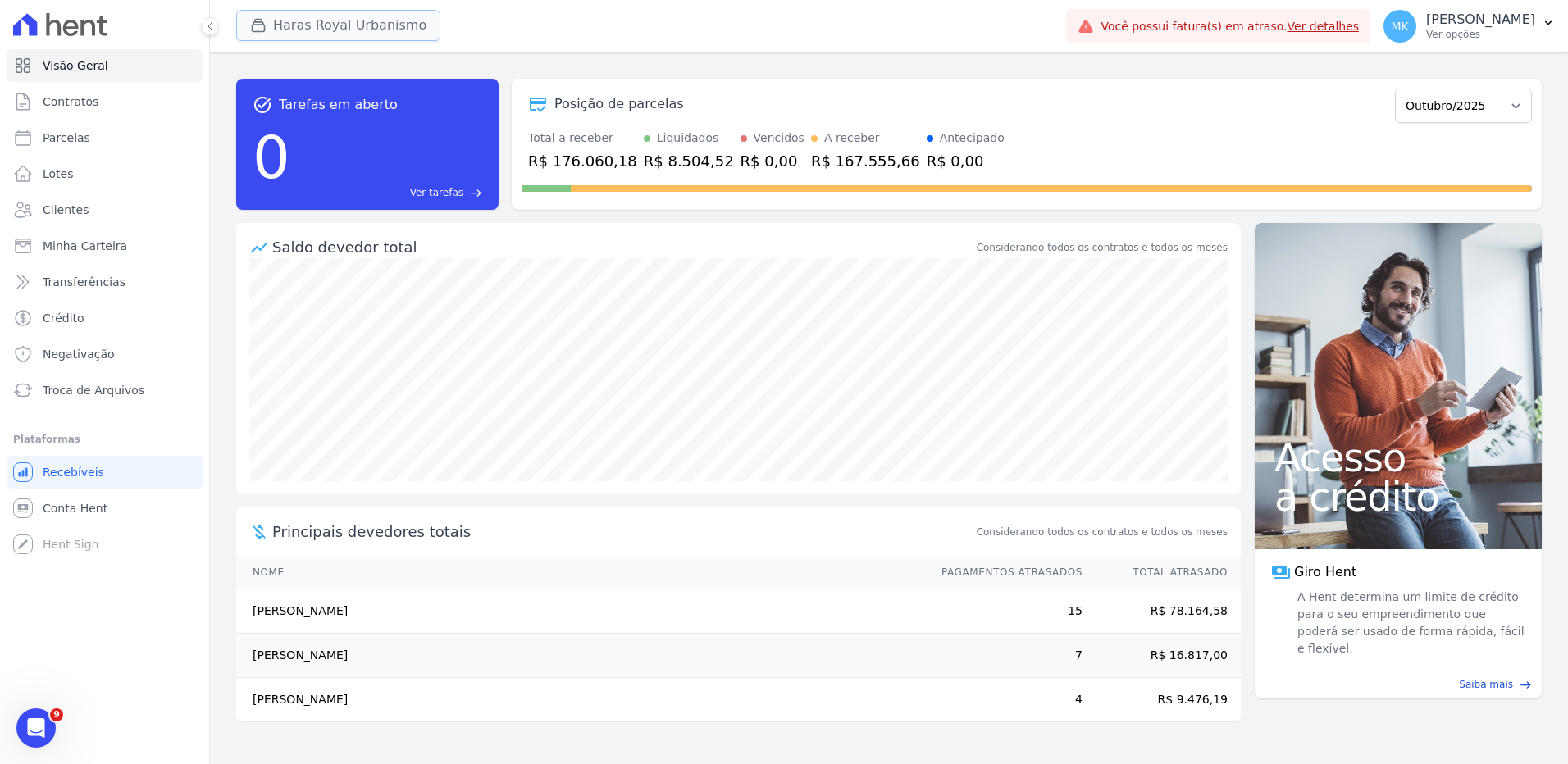
click at [331, 21] on button "Haras Royal Urbanismo" at bounding box center [338, 25] width 204 height 32
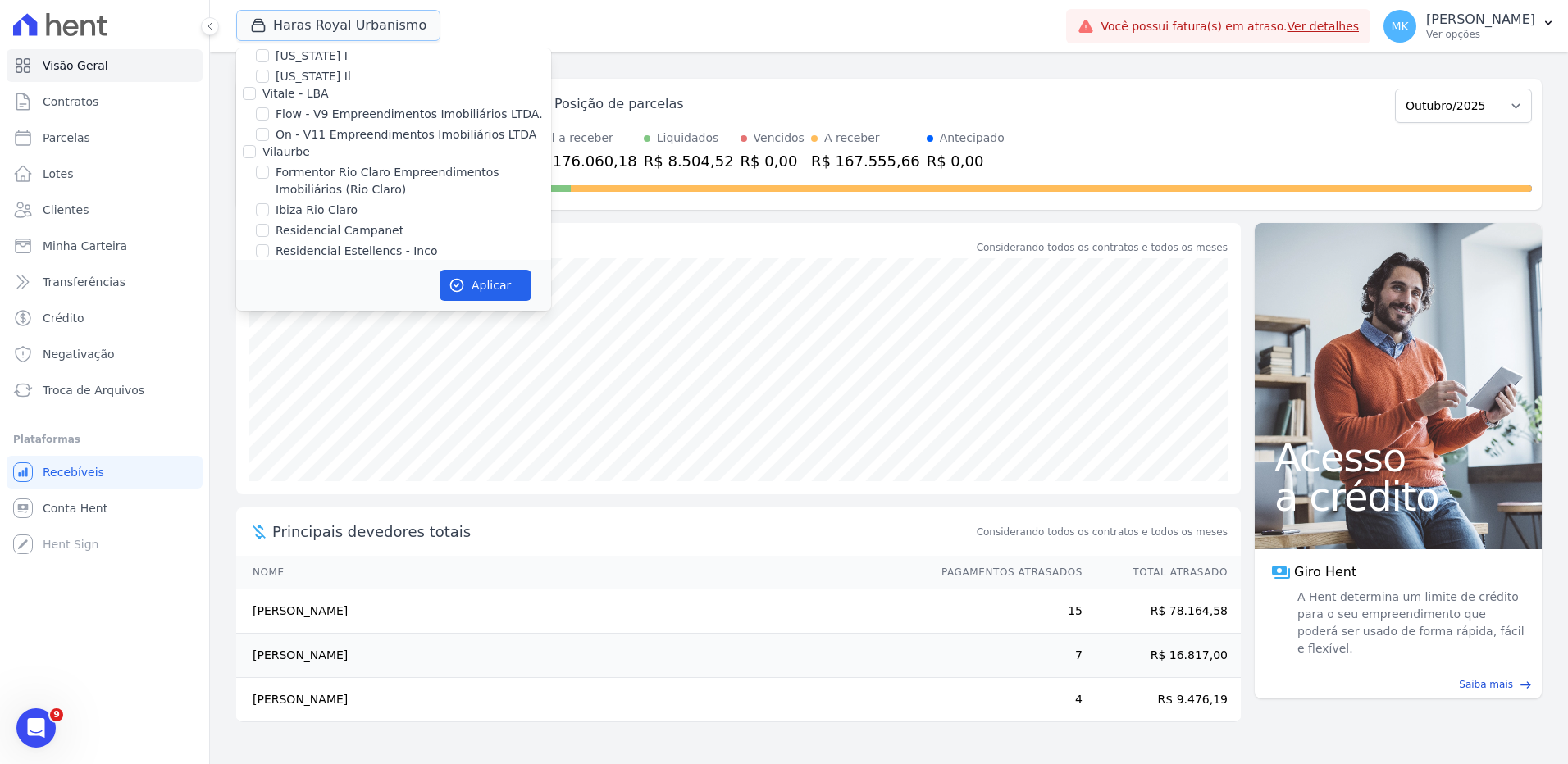
scroll to position [4583, 0]
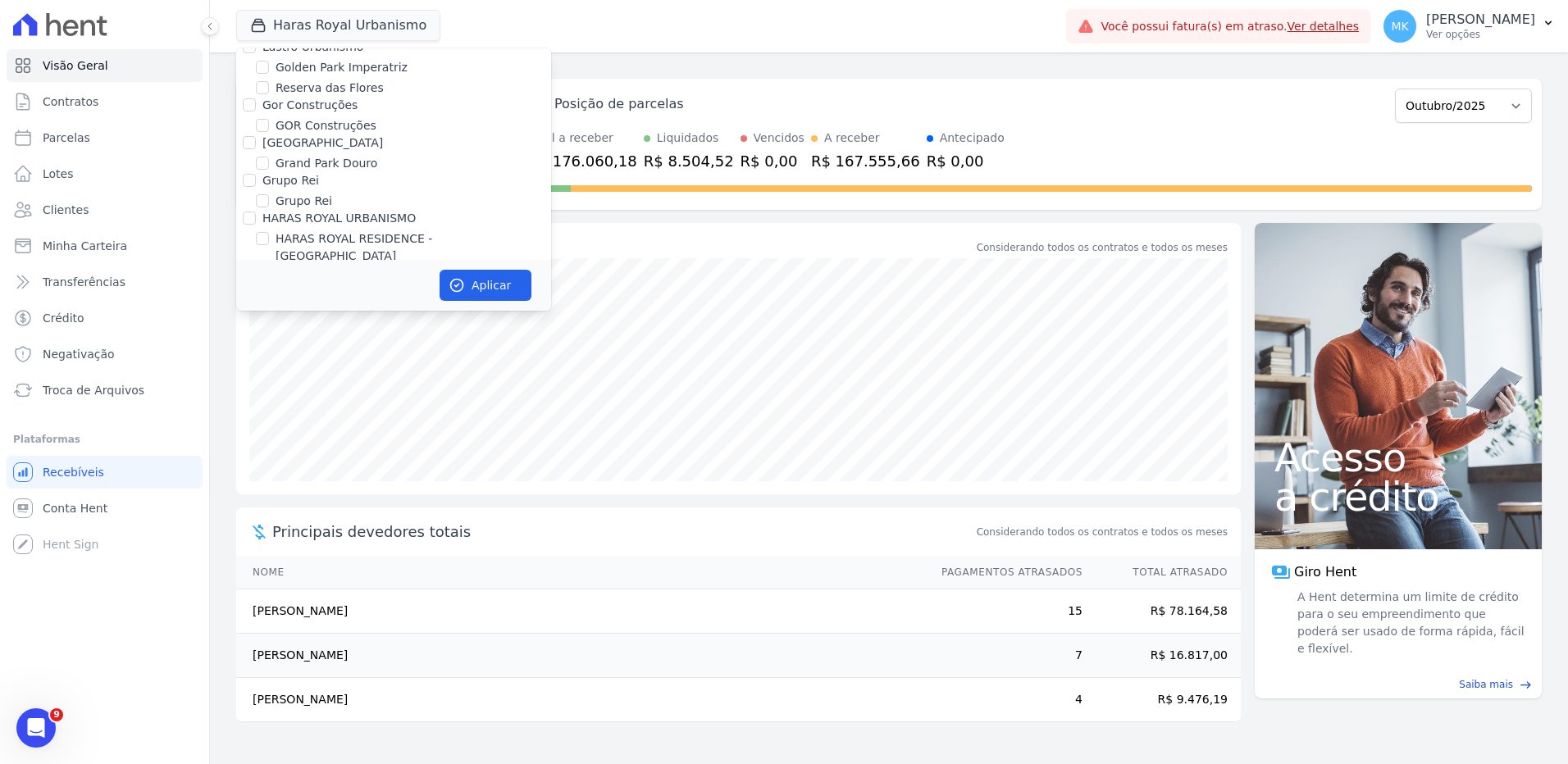
click at [258, 270] on input "HARAS ROYAL URBANISMO" at bounding box center [262, 277] width 13 height 13
checkbox input "false"
click at [266, 232] on input "HARAS ROYAL RESIDENCE - [GEOGRAPHIC_DATA]" at bounding box center [262, 238] width 13 height 13
checkbox input "true"
click at [470, 276] on button "Aplicar" at bounding box center [485, 285] width 92 height 32
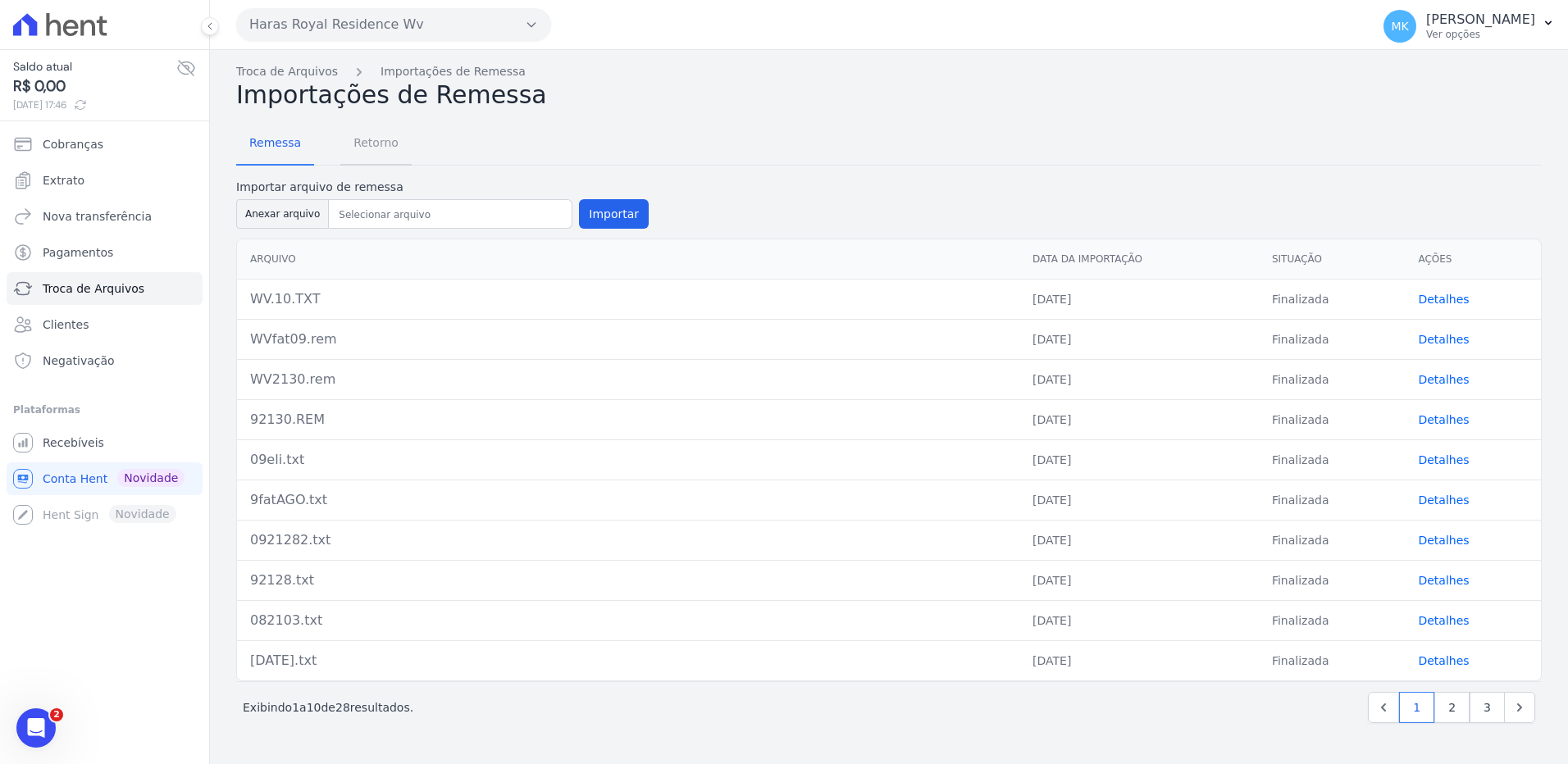
click at [356, 143] on span "Retorno" at bounding box center [376, 143] width 65 height 33
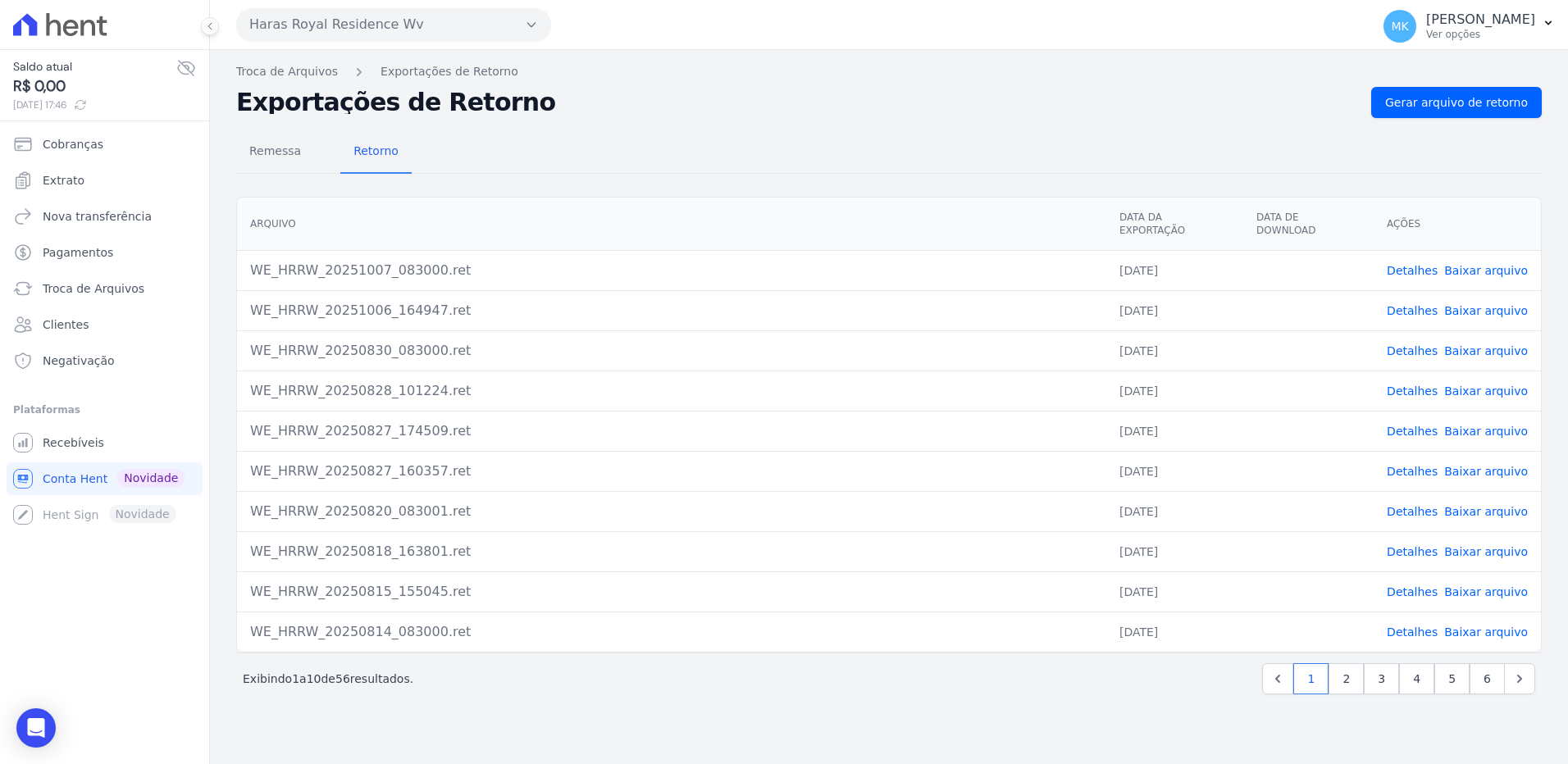
click at [1483, 264] on link "Baixar arquivo" at bounding box center [1485, 271] width 83 height 13
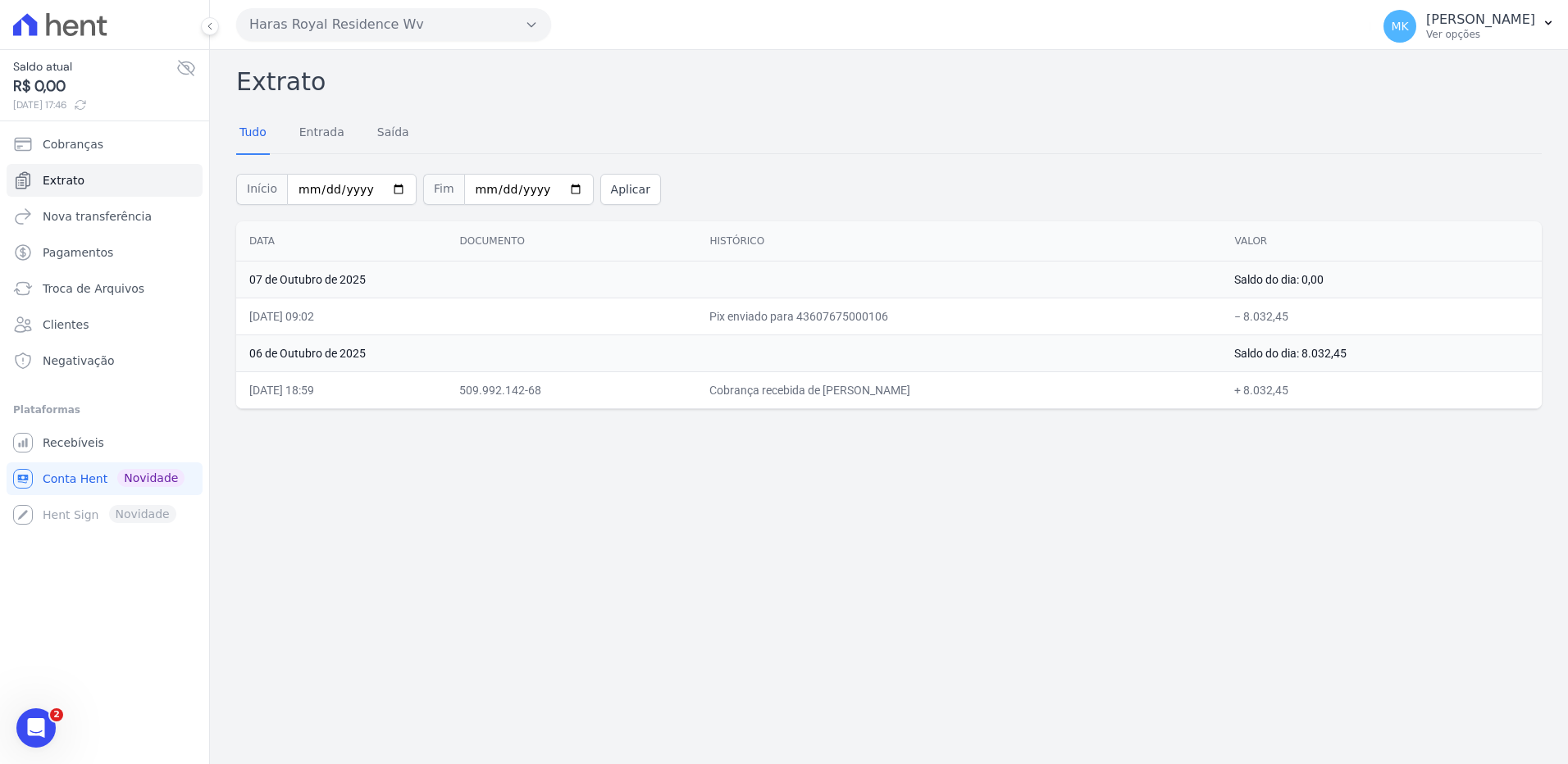
click at [311, 14] on button "Haras Royal Residence Wv" at bounding box center [393, 25] width 315 height 33
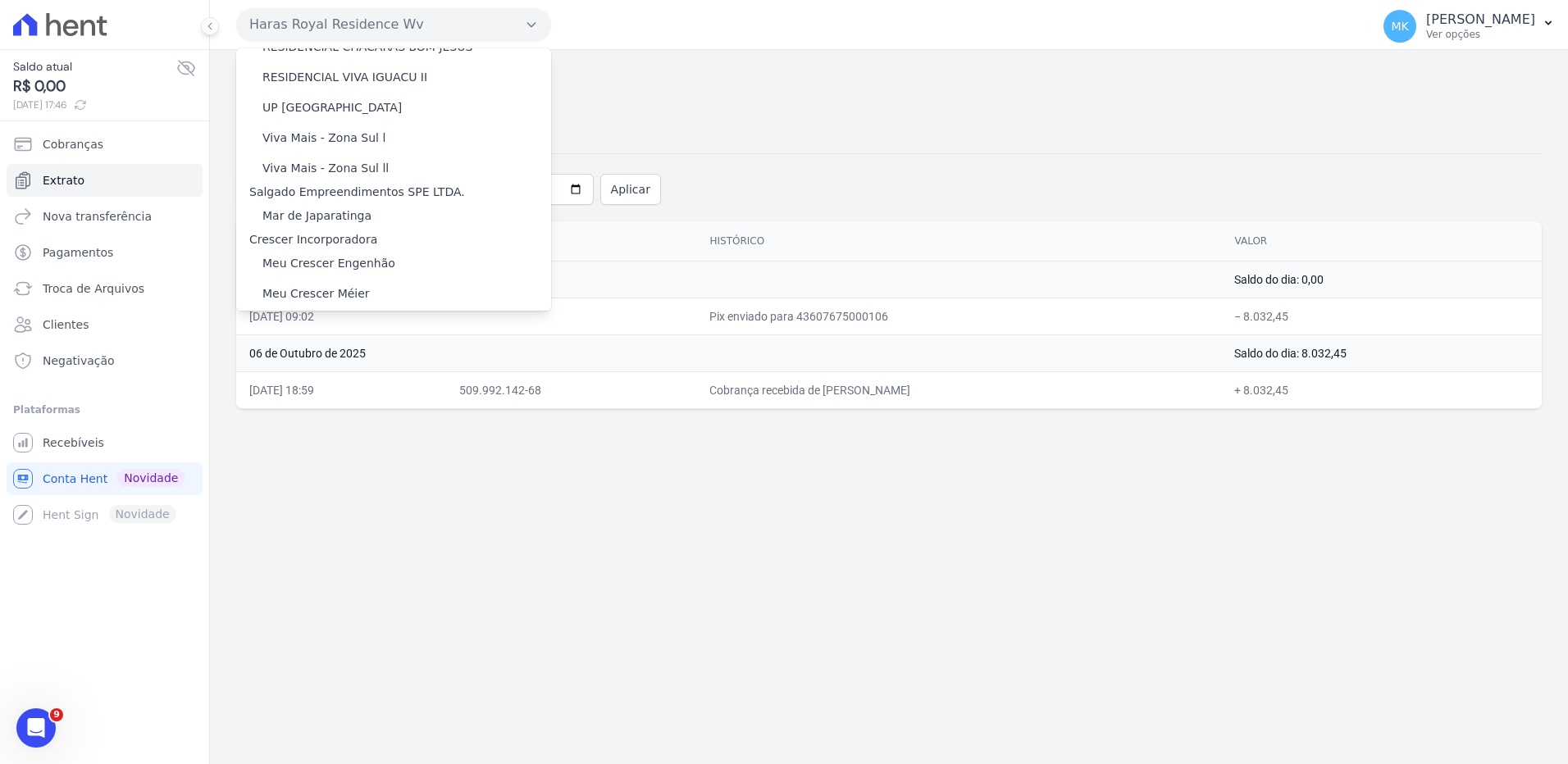
scroll to position [8375, 0]
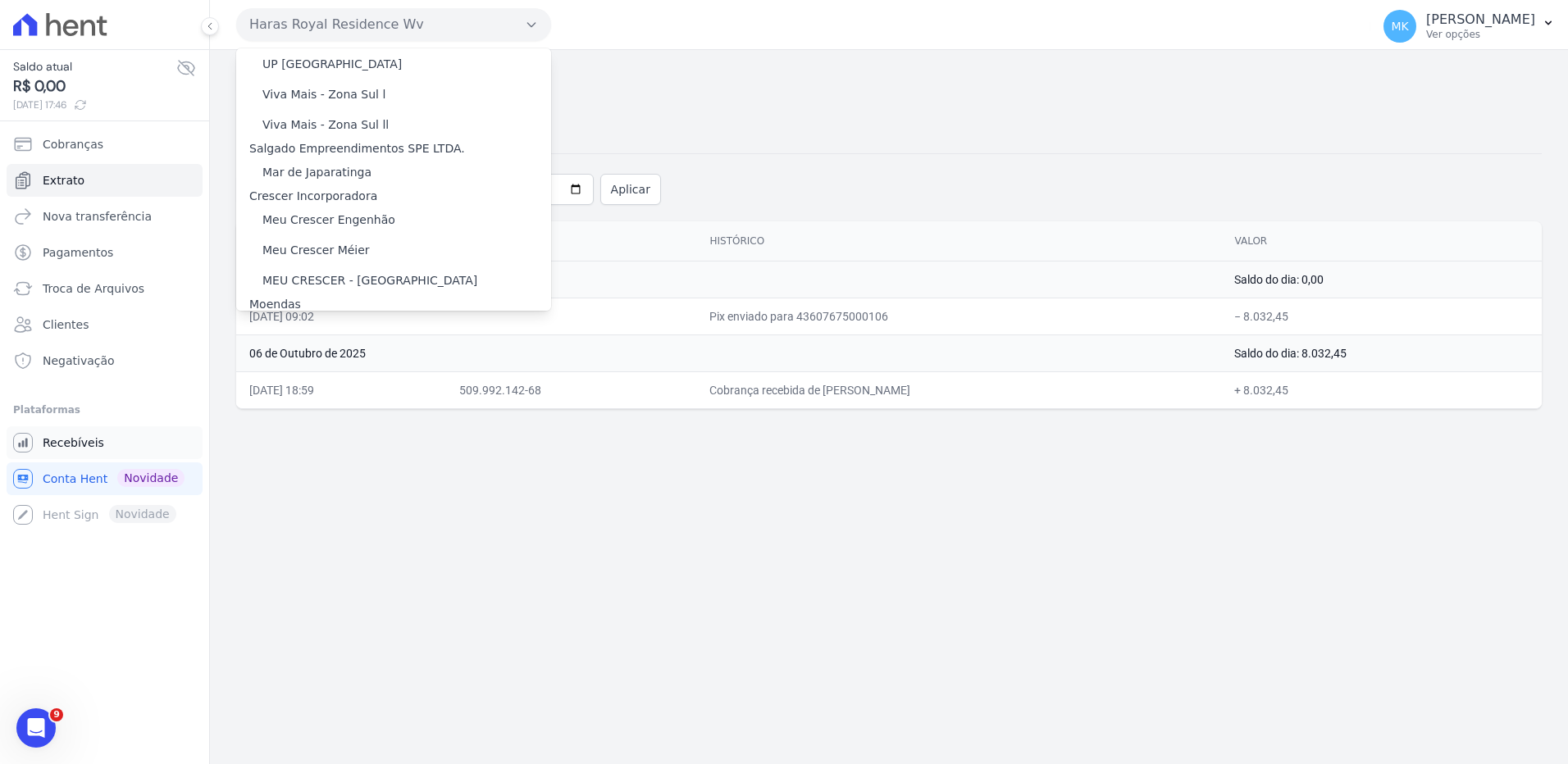
click at [86, 442] on span "Recebíveis" at bounding box center [74, 442] width 61 height 16
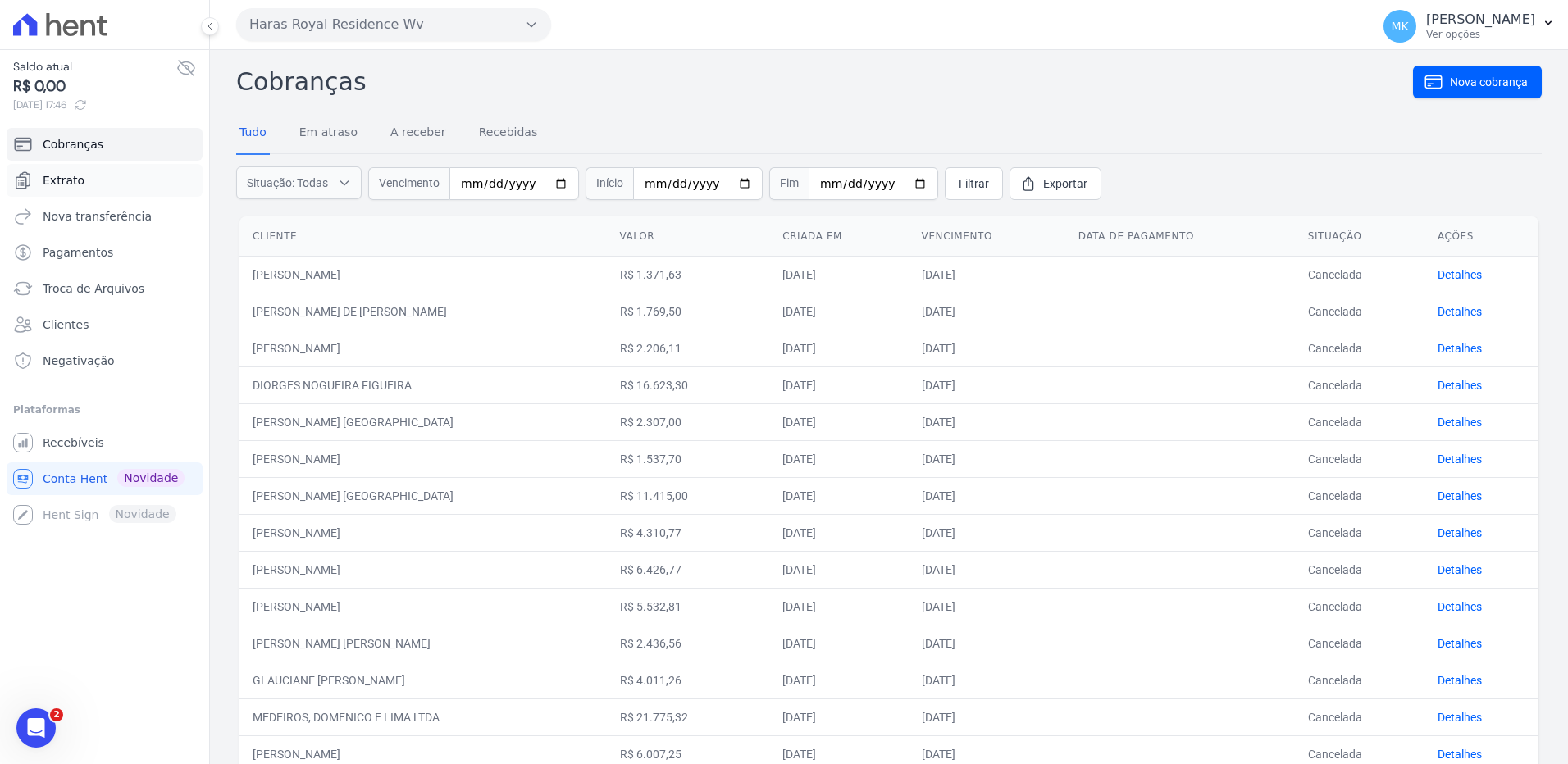
click at [94, 178] on link "Extrato" at bounding box center [104, 180] width 196 height 33
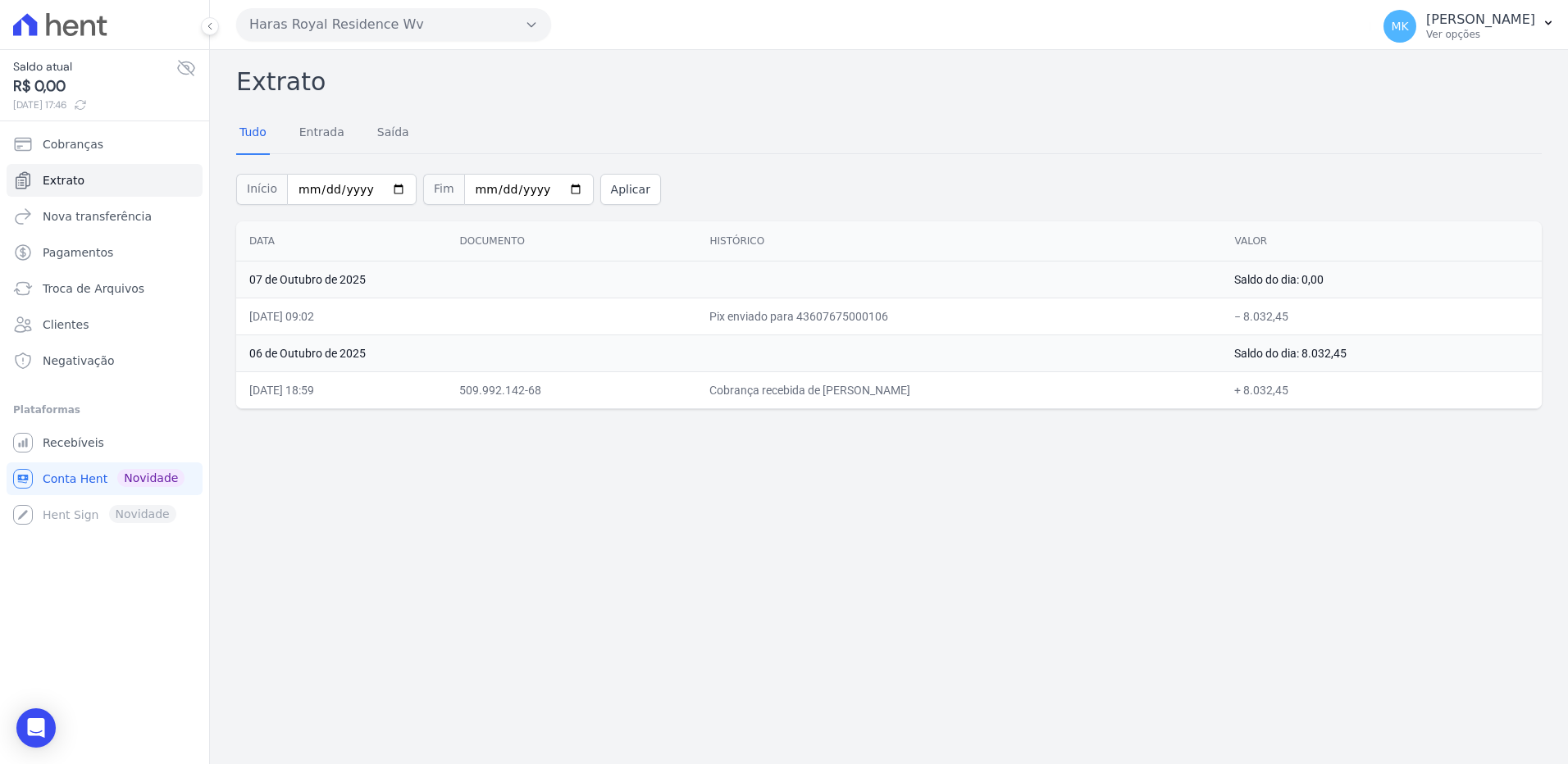
click at [341, 24] on button "Haras Royal Residence Wv" at bounding box center [393, 25] width 315 height 33
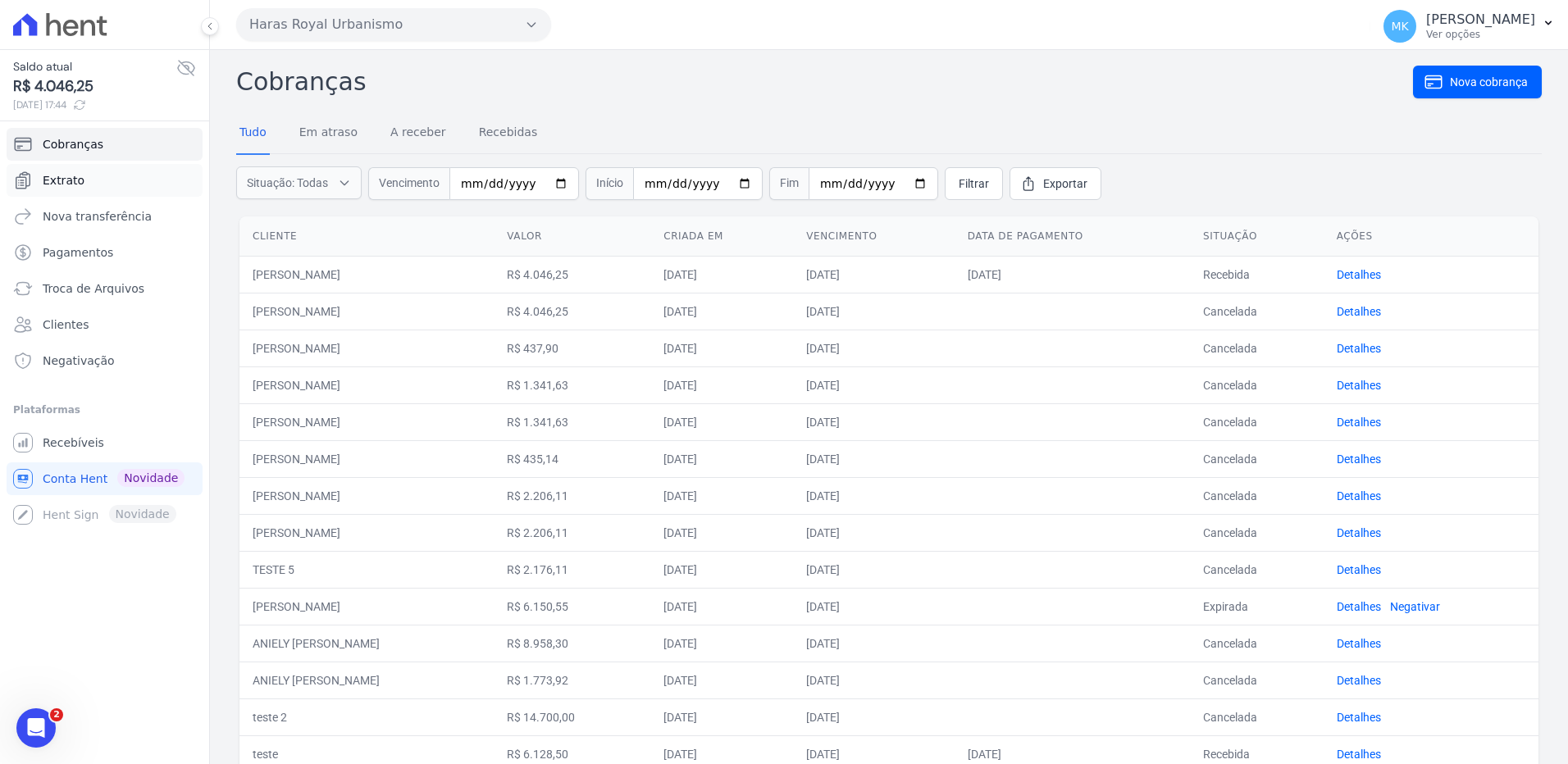
click at [76, 178] on span "Extrato" at bounding box center [64, 180] width 42 height 16
